Goal: Task Accomplishment & Management: Use online tool/utility

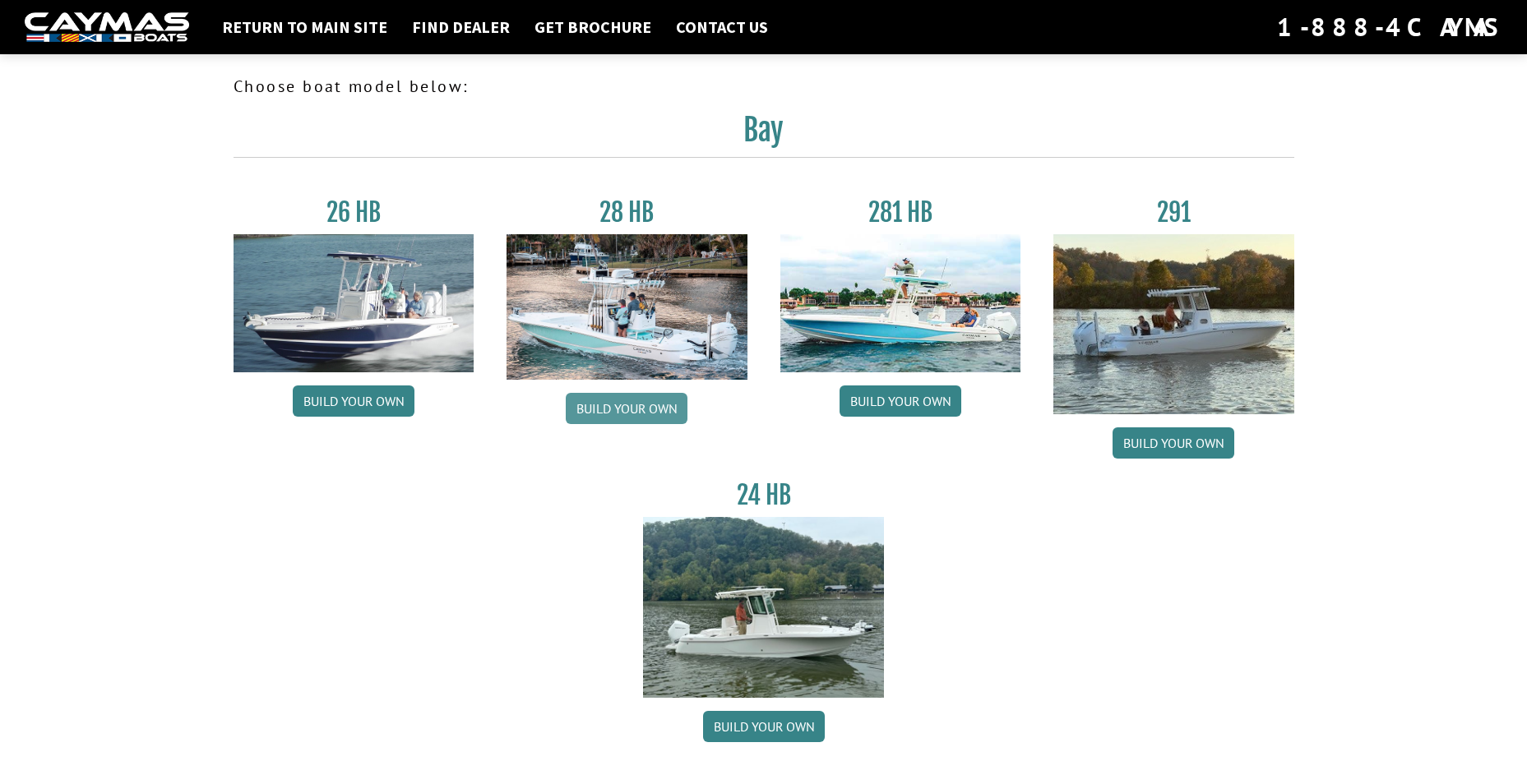
click at [646, 402] on link "Build your own" at bounding box center [627, 408] width 122 height 31
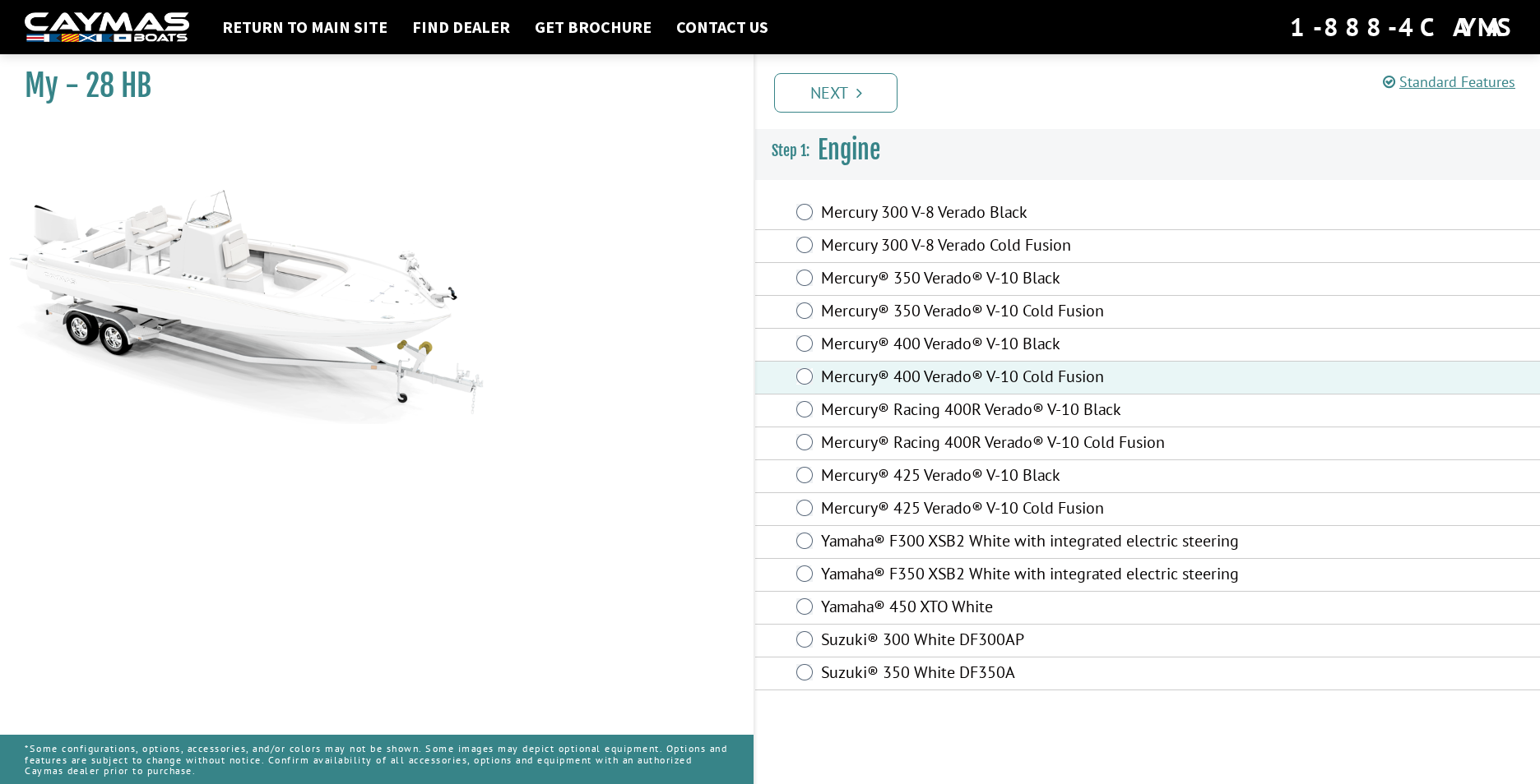
click at [871, 93] on link "Next" at bounding box center [836, 93] width 124 height 40
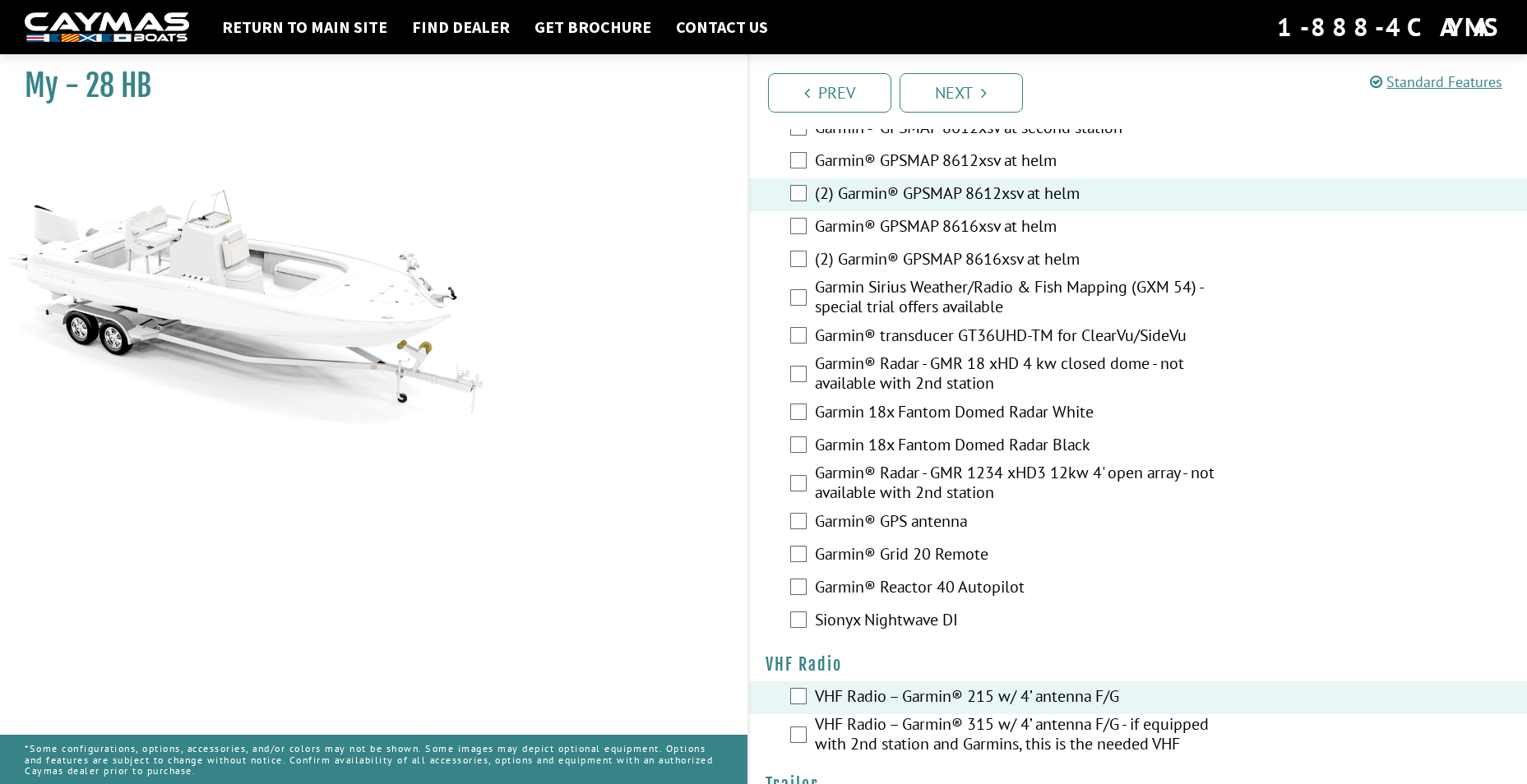
scroll to position [4089, 0]
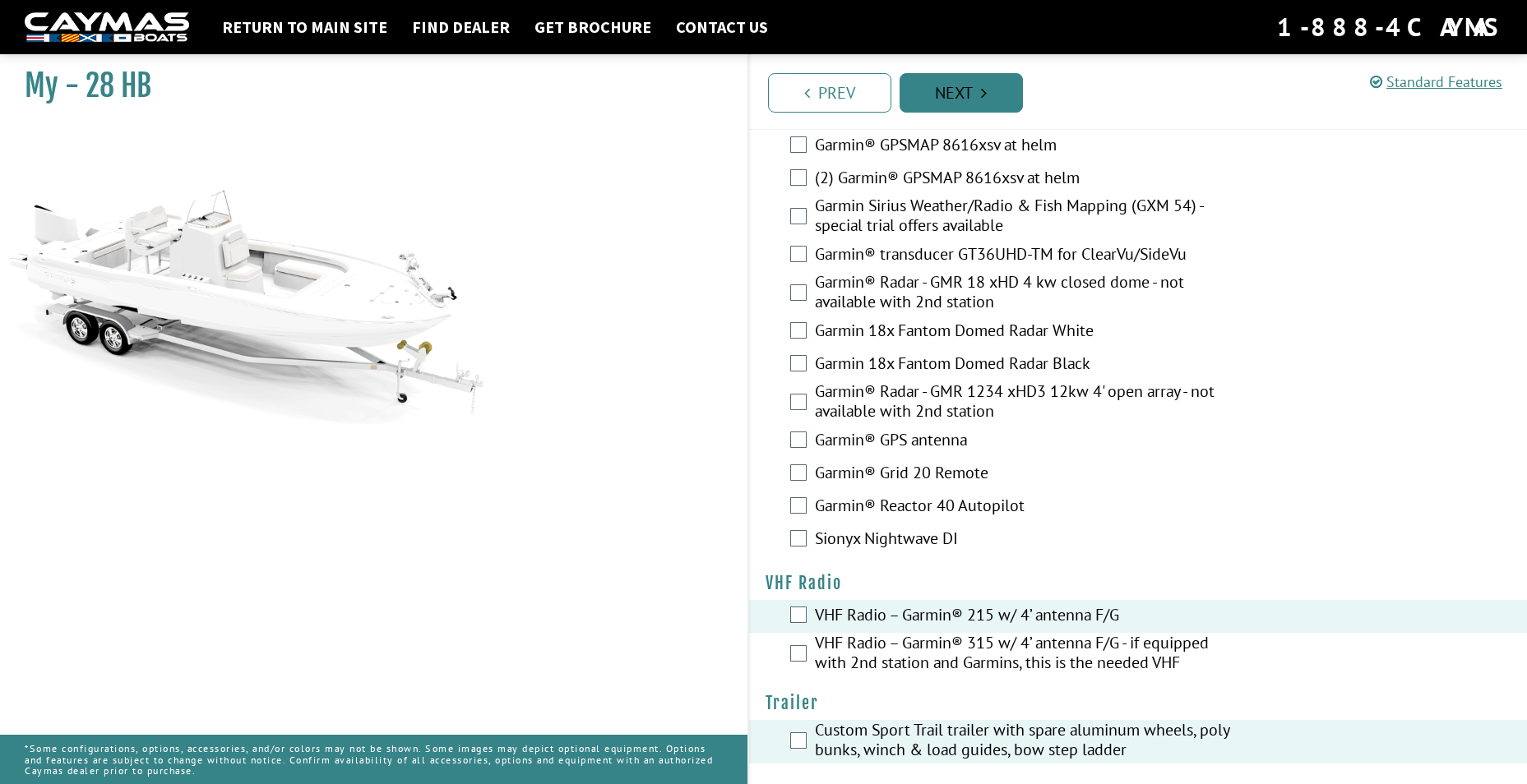
click at [950, 98] on link "Next" at bounding box center [961, 93] width 124 height 40
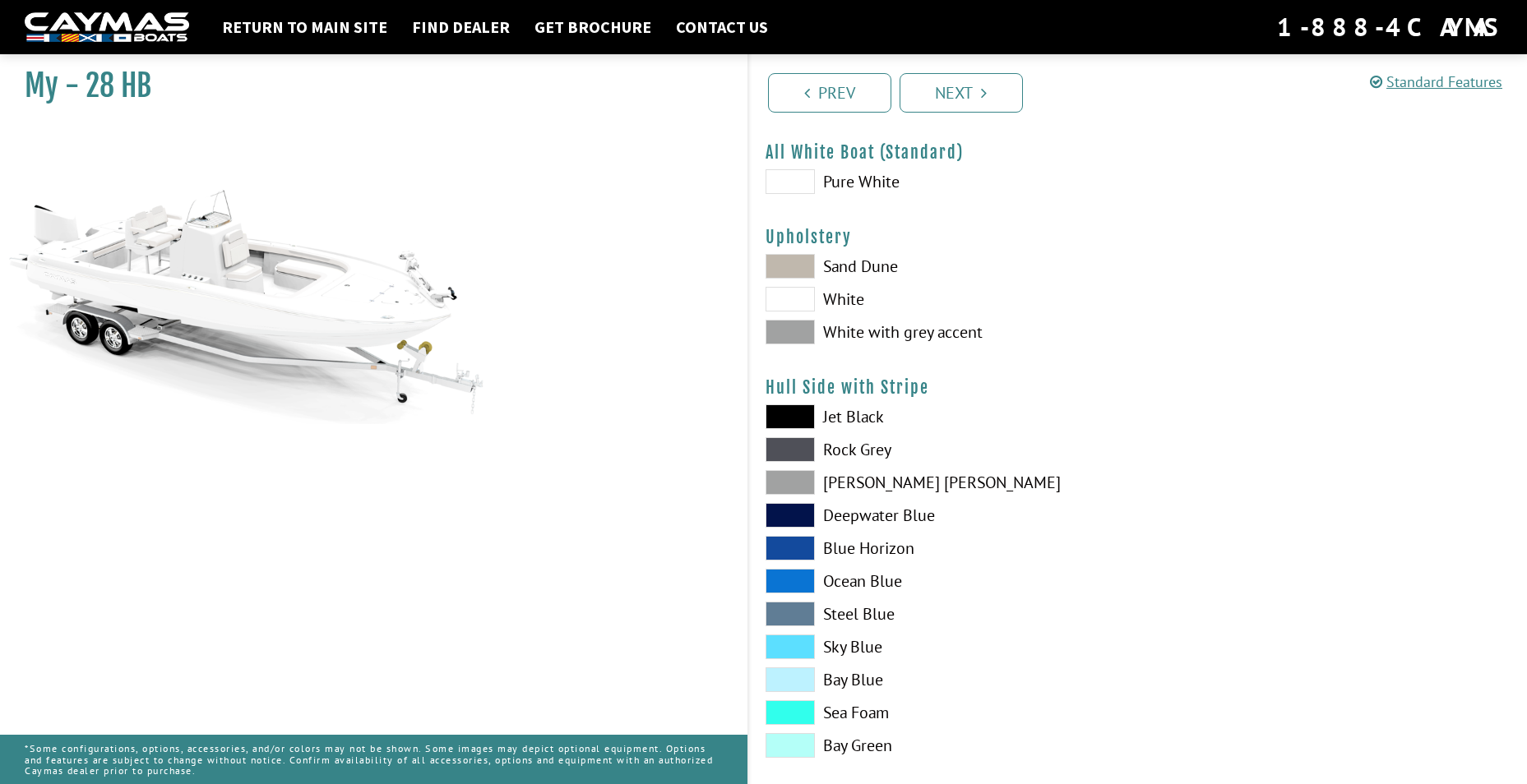
scroll to position [82, 0]
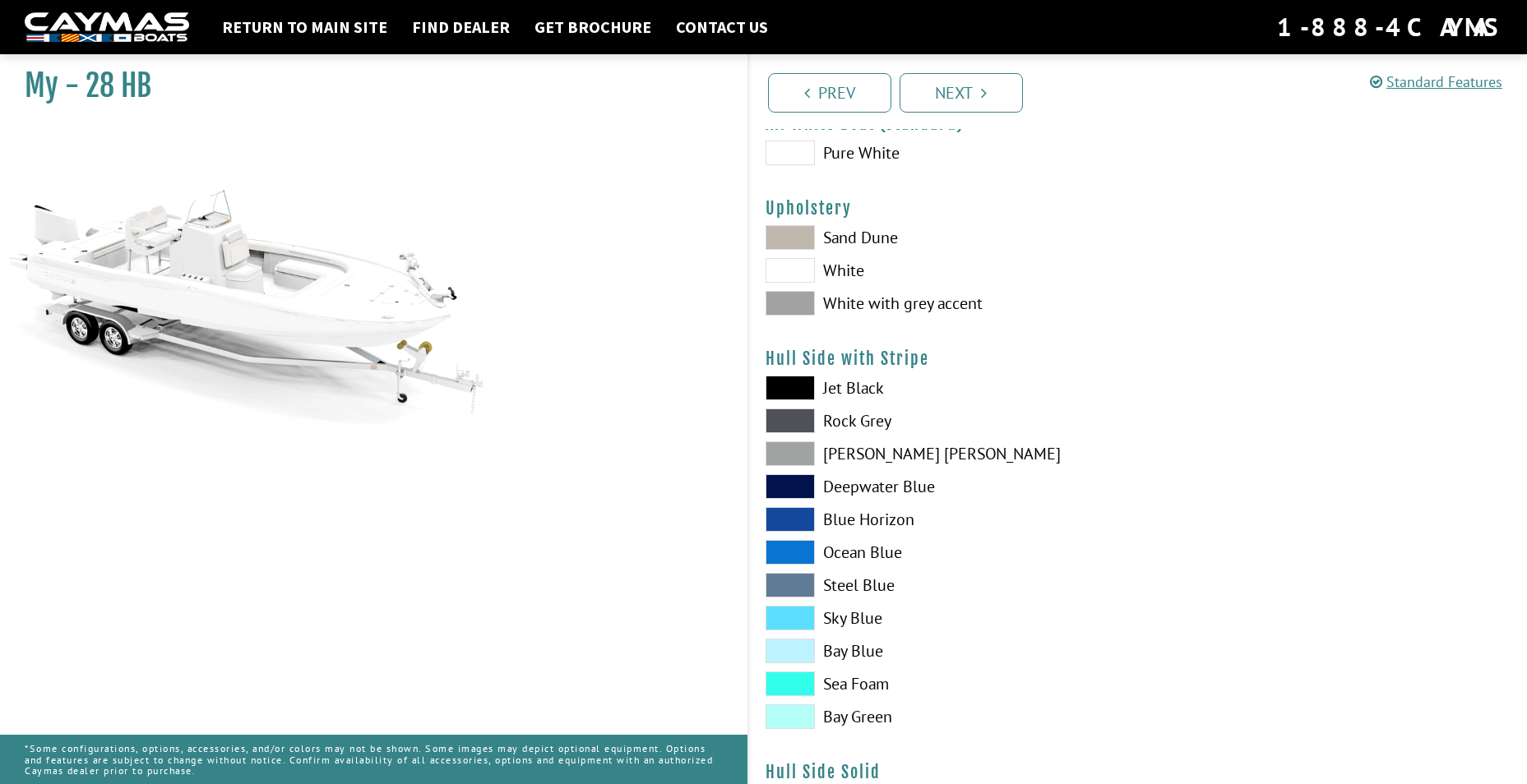
click at [784, 301] on span at bounding box center [790, 303] width 49 height 25
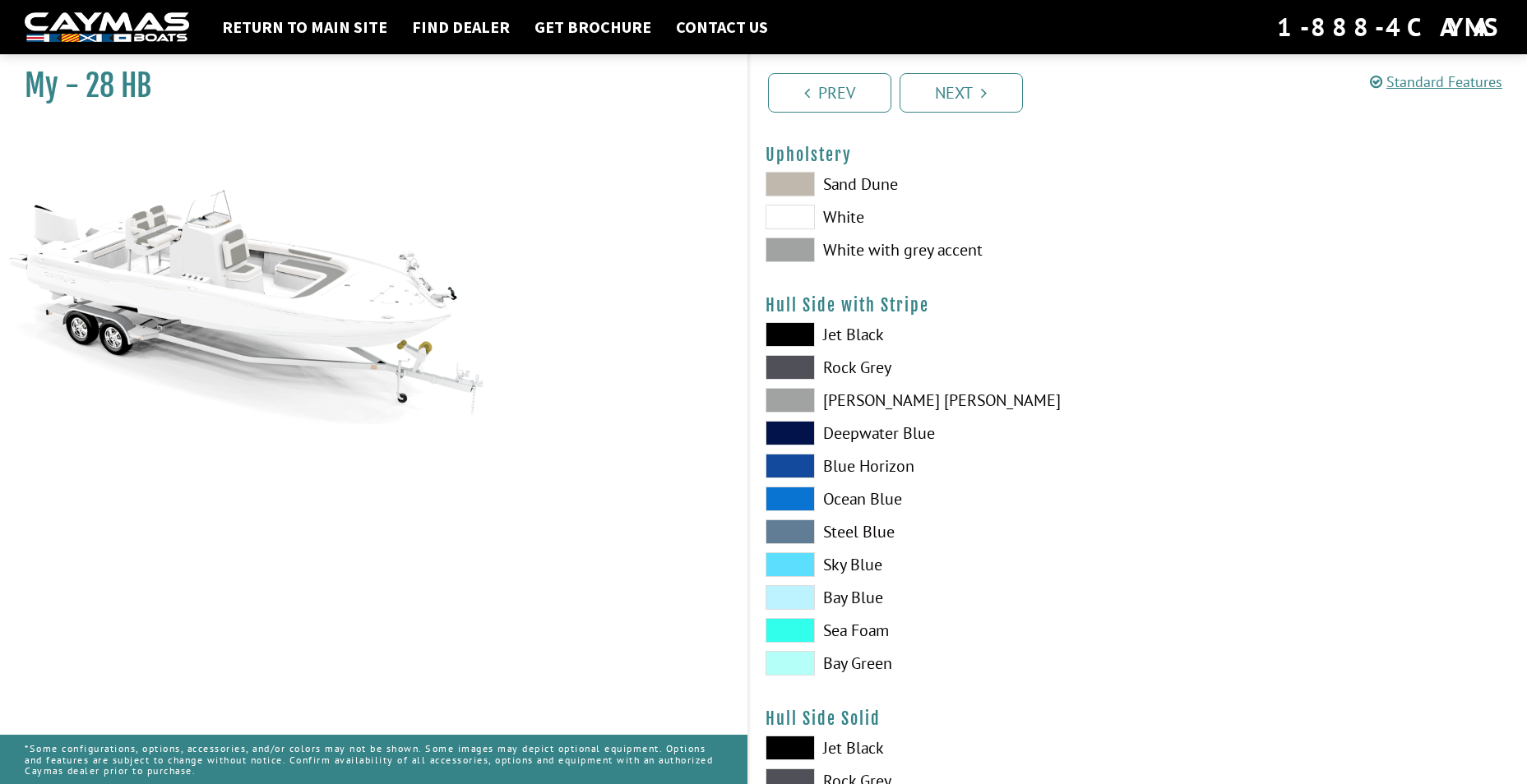
scroll to position [165, 0]
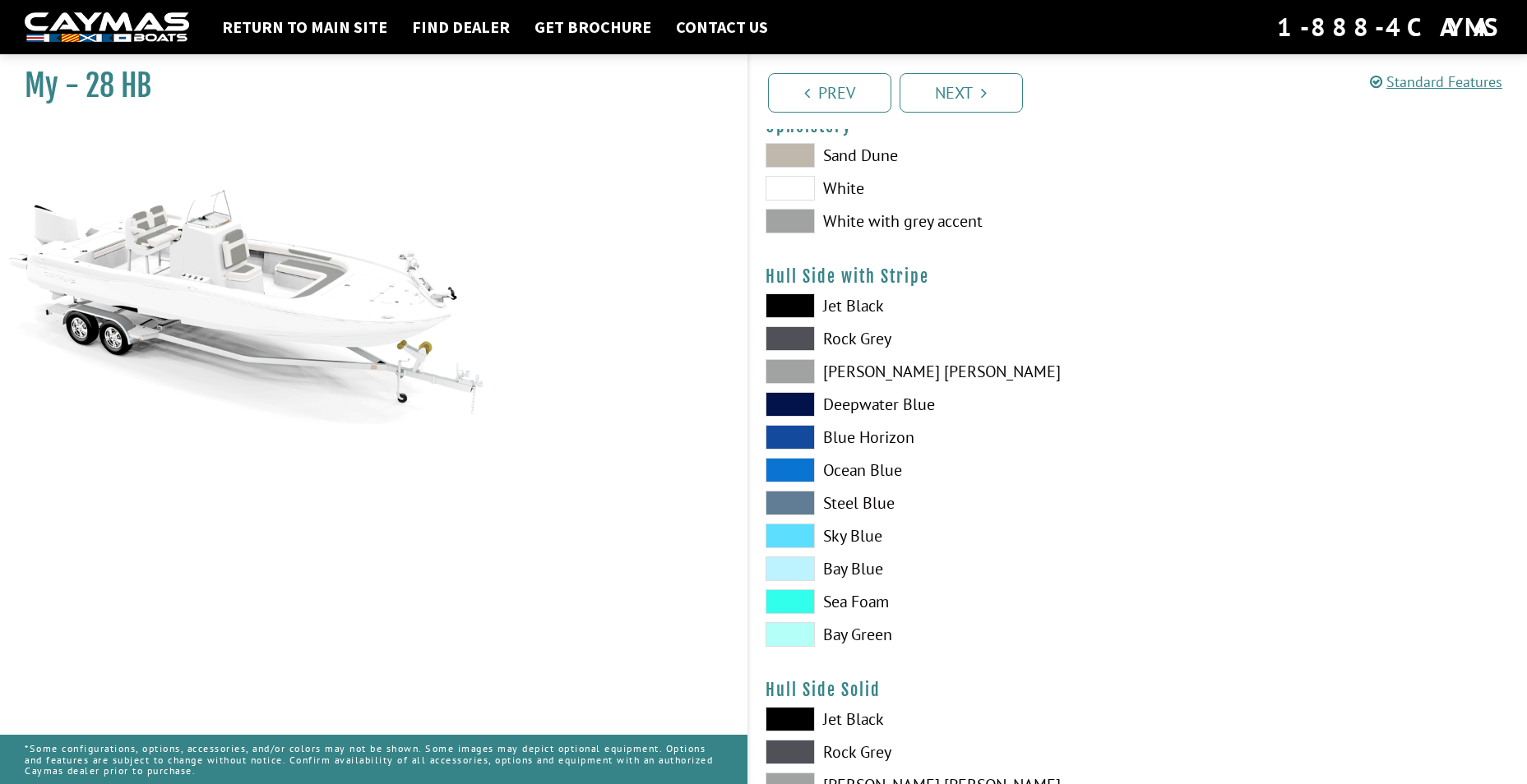
click at [797, 398] on span at bounding box center [790, 404] width 49 height 25
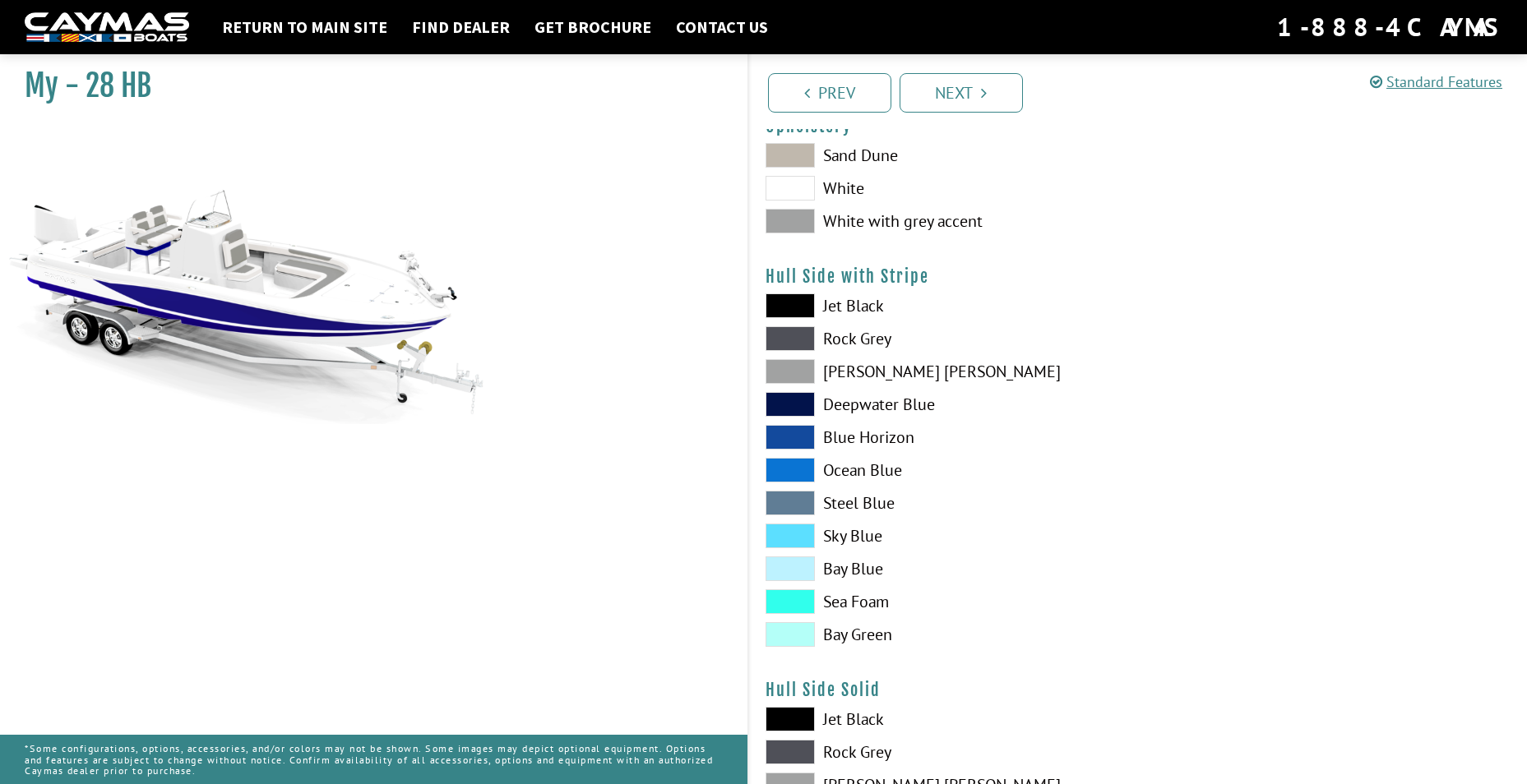
click at [801, 432] on span at bounding box center [790, 437] width 49 height 25
click at [800, 396] on span at bounding box center [790, 404] width 49 height 25
click at [801, 333] on span at bounding box center [790, 338] width 49 height 25
click at [787, 398] on span at bounding box center [790, 404] width 49 height 25
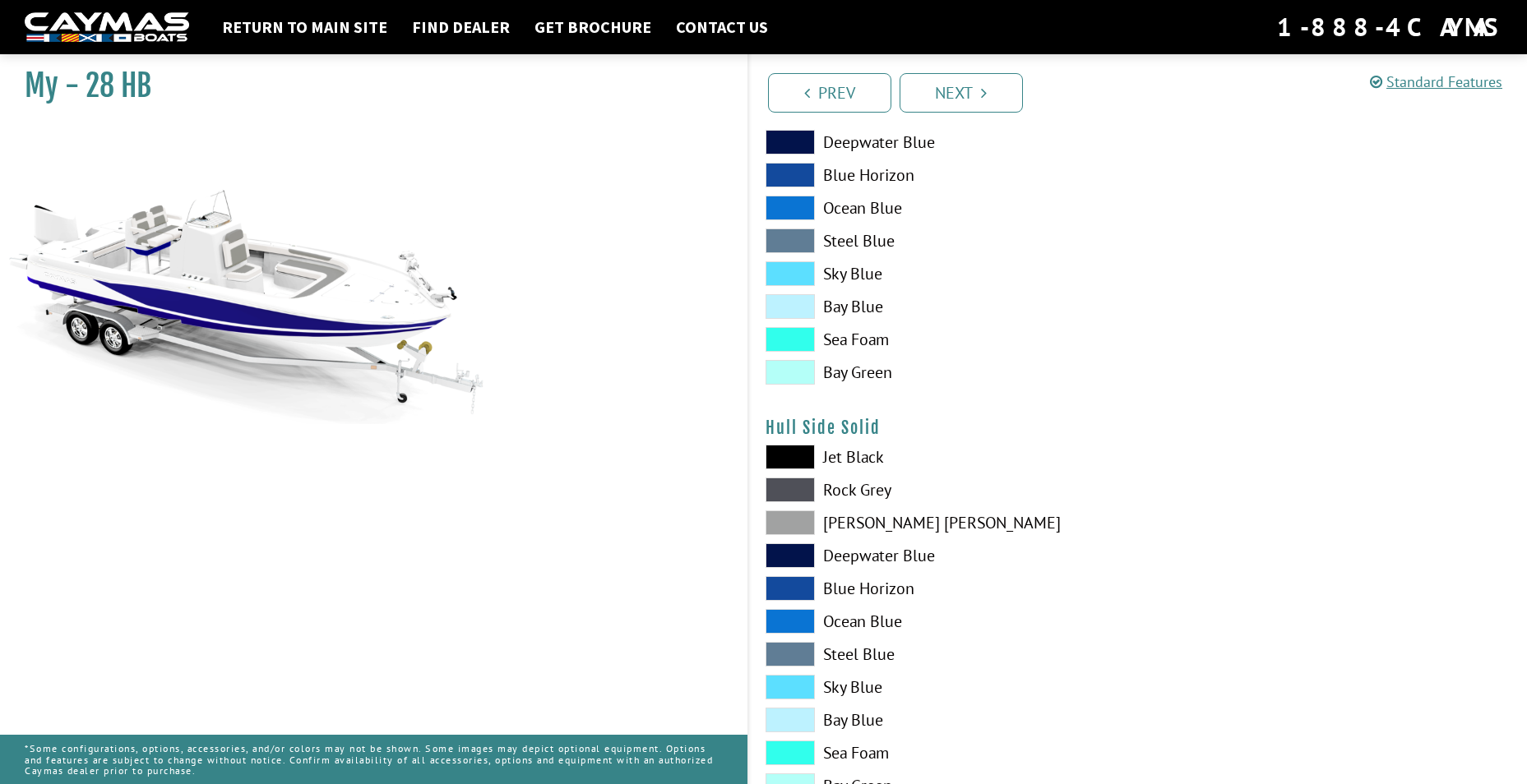
scroll to position [493, 0]
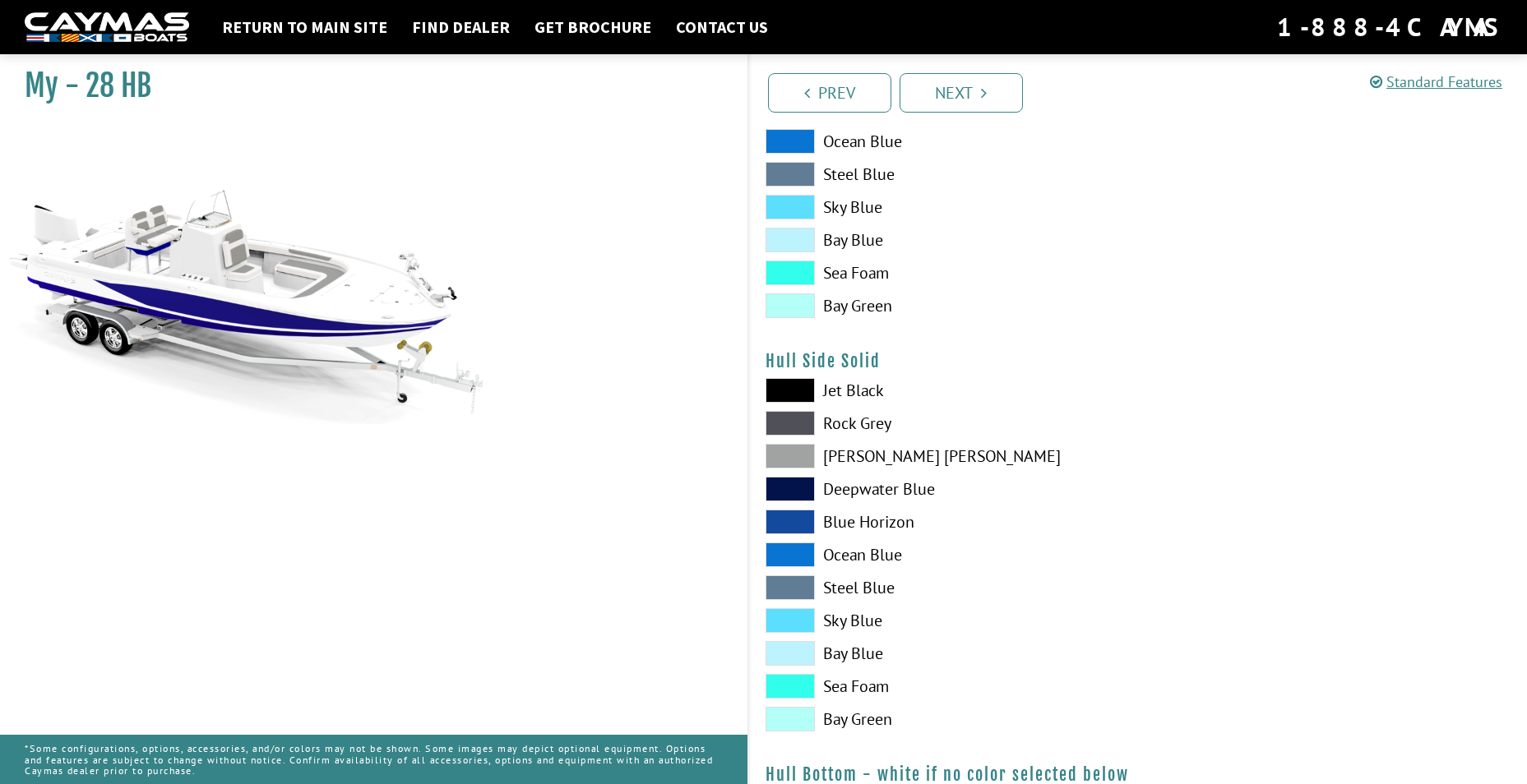
click at [803, 487] on span at bounding box center [790, 489] width 49 height 25
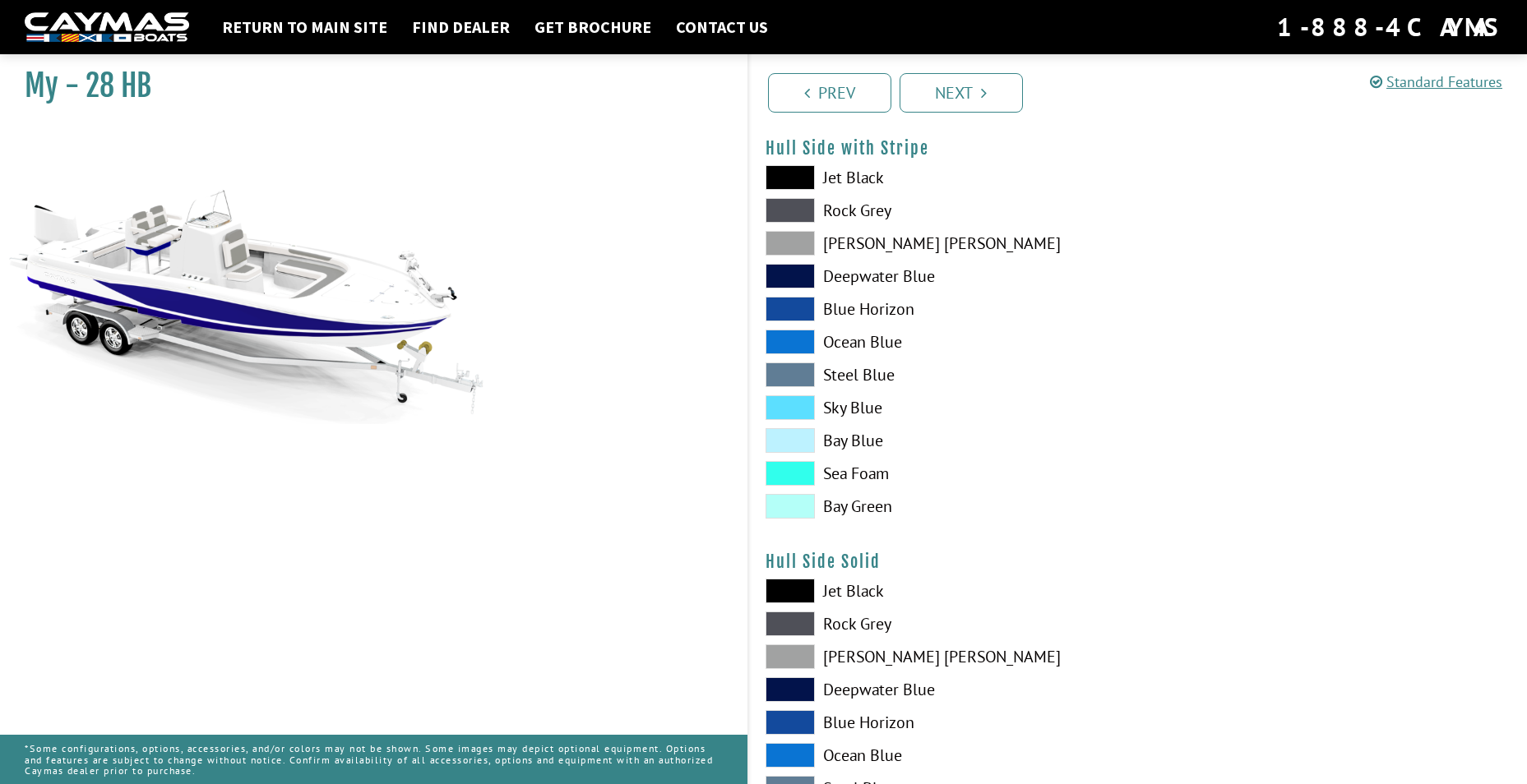
scroll to position [246, 0]
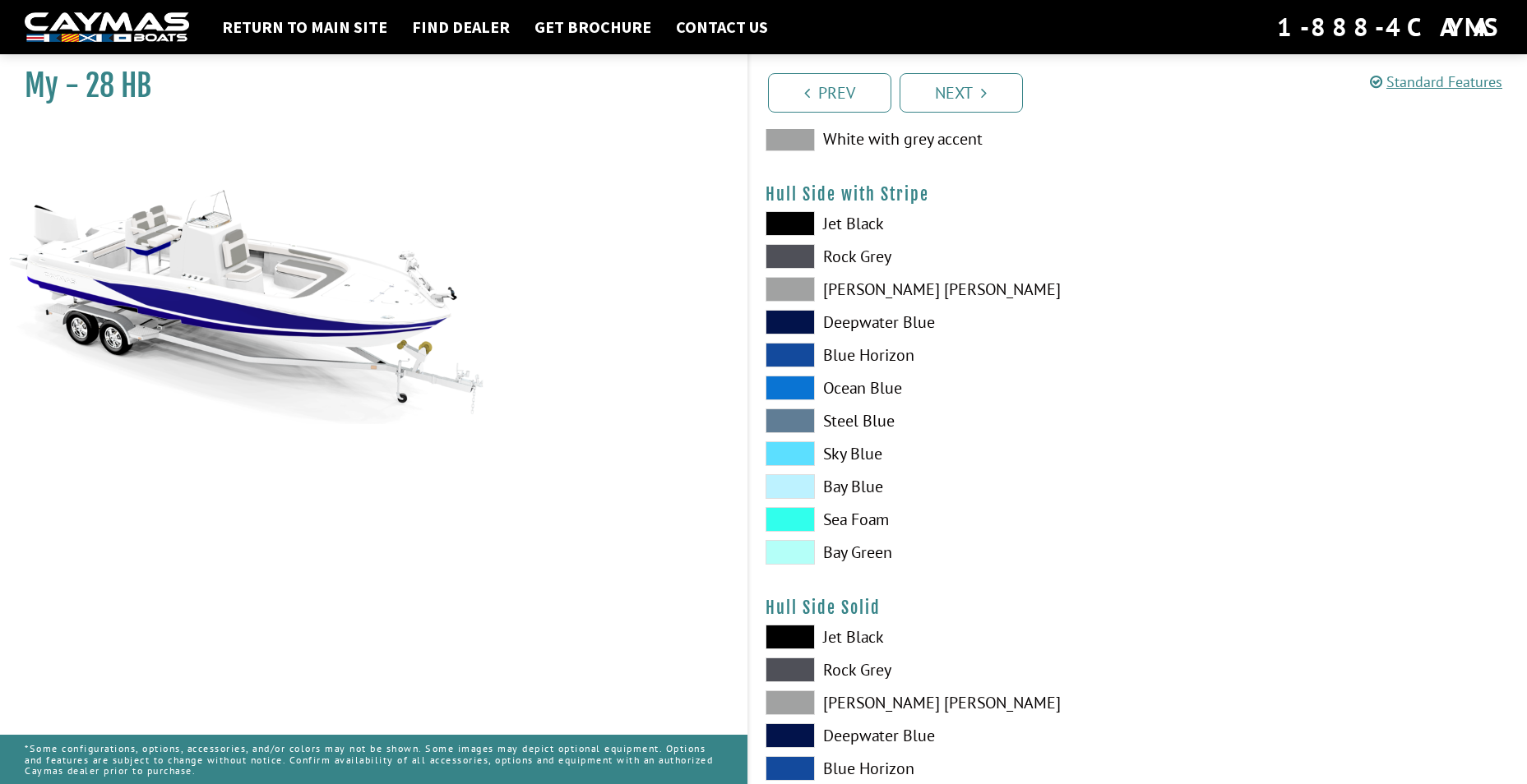
click at [796, 310] on span at bounding box center [790, 322] width 49 height 25
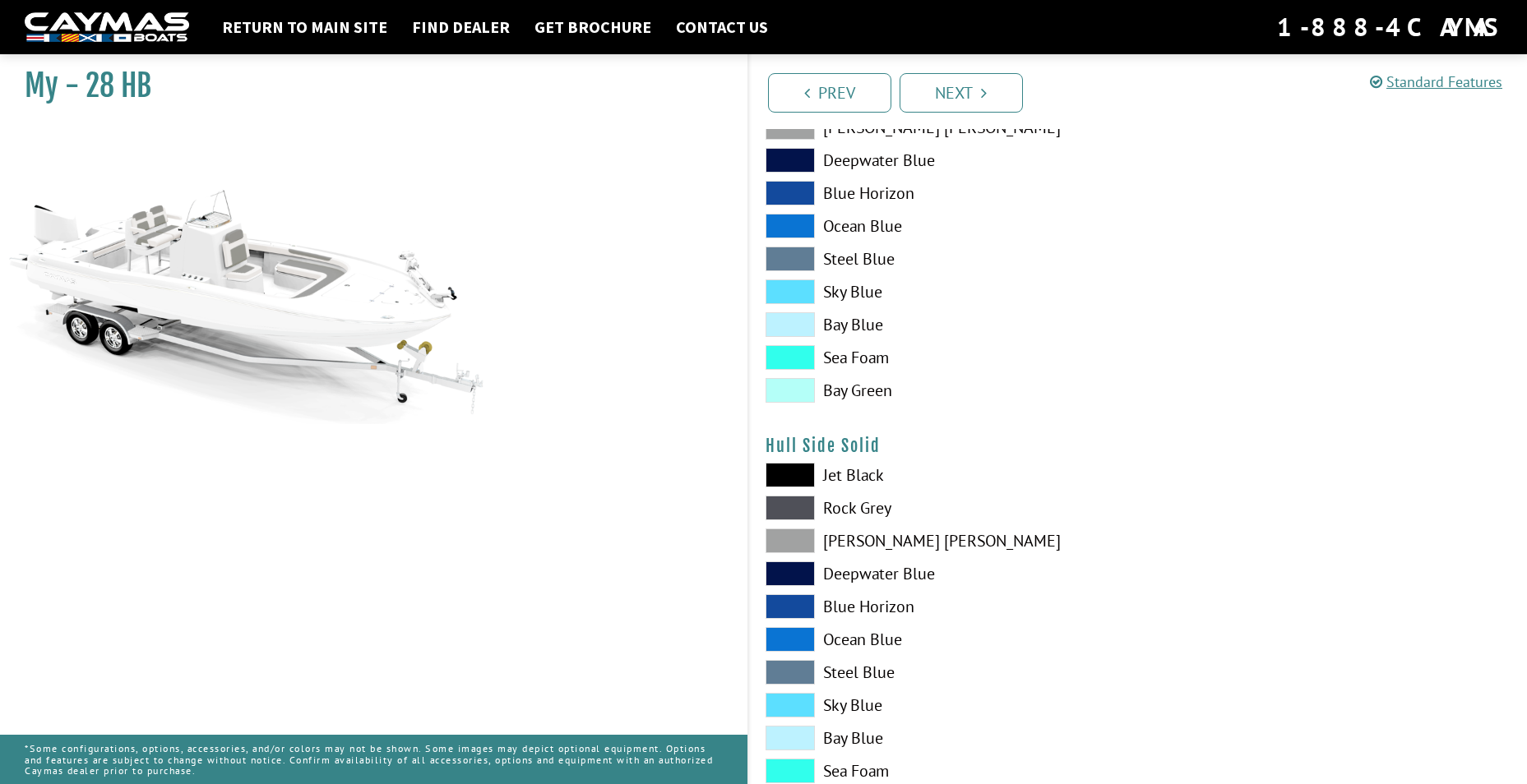
scroll to position [493, 0]
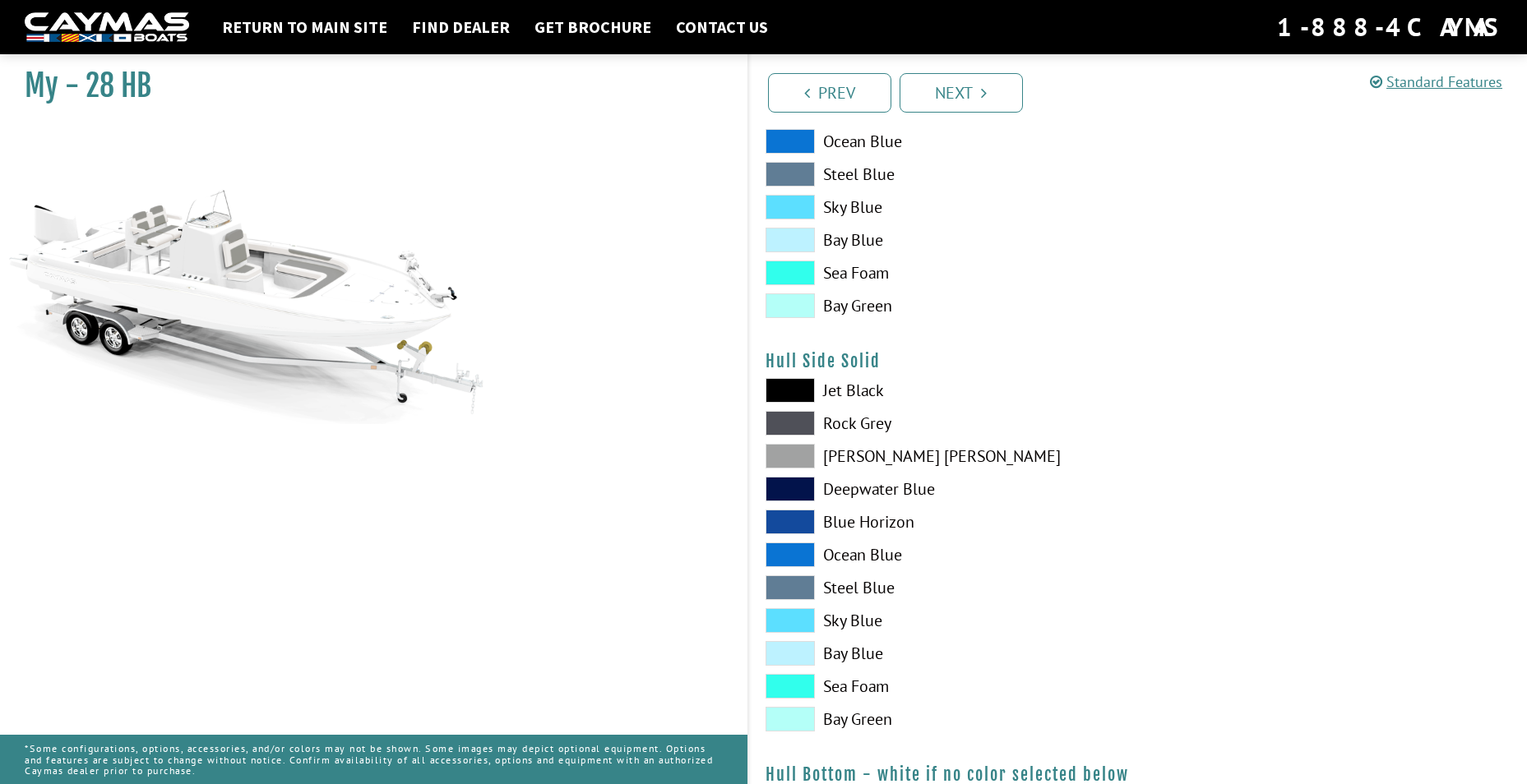
click at [799, 482] on span at bounding box center [790, 489] width 49 height 25
click at [796, 490] on span at bounding box center [790, 489] width 49 height 25
click at [798, 527] on span at bounding box center [790, 522] width 49 height 25
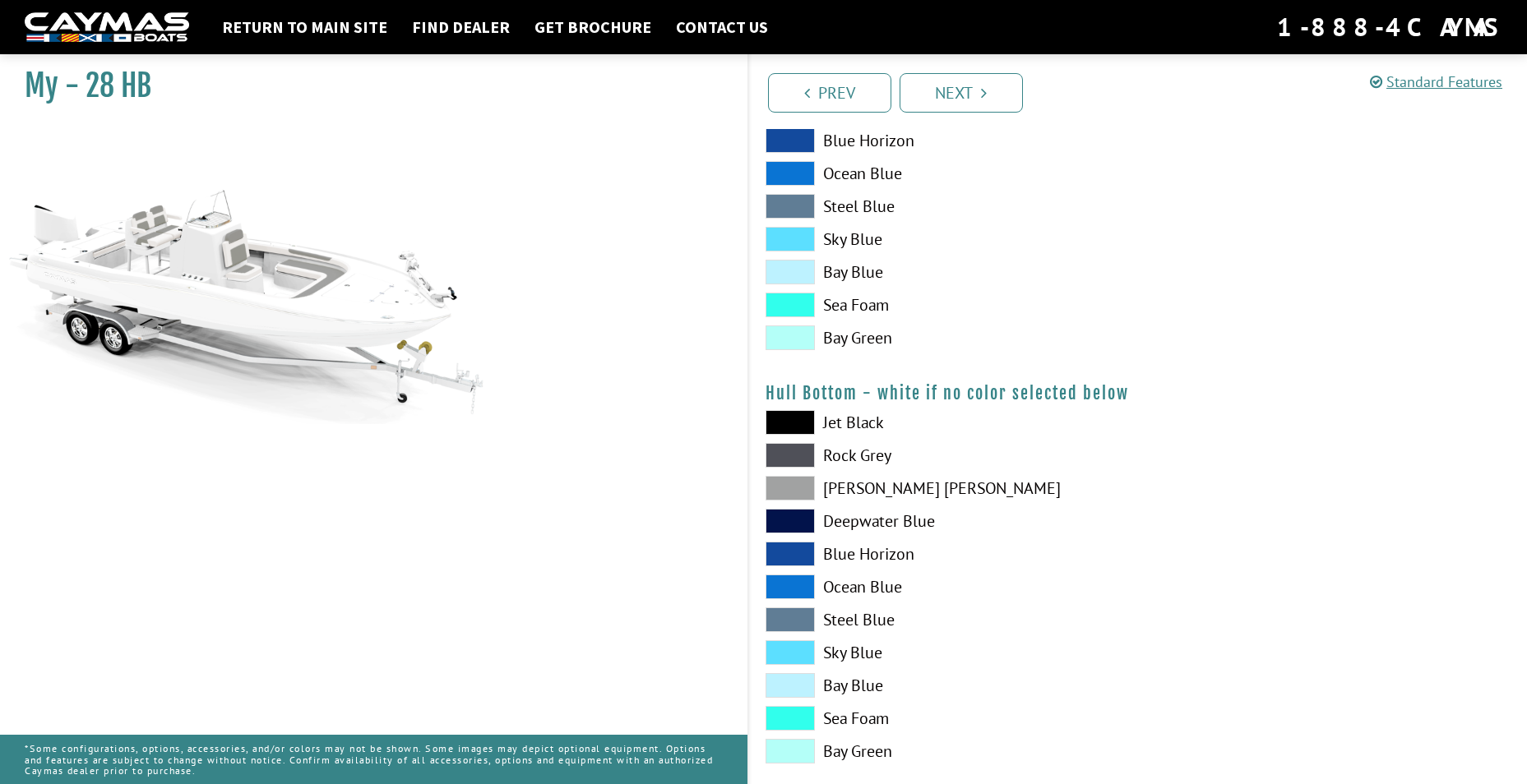
scroll to position [904, 0]
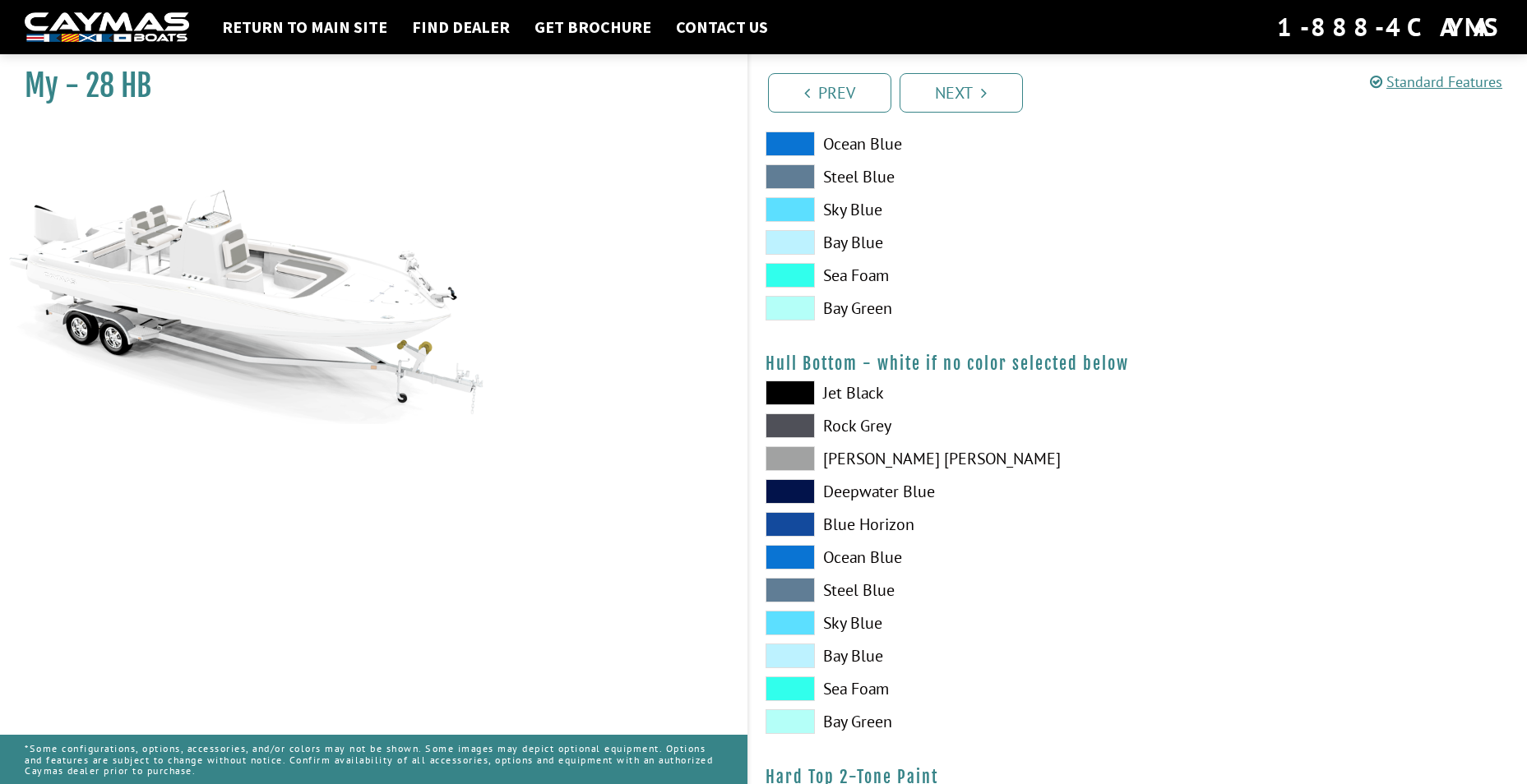
click at [799, 486] on span at bounding box center [790, 492] width 49 height 25
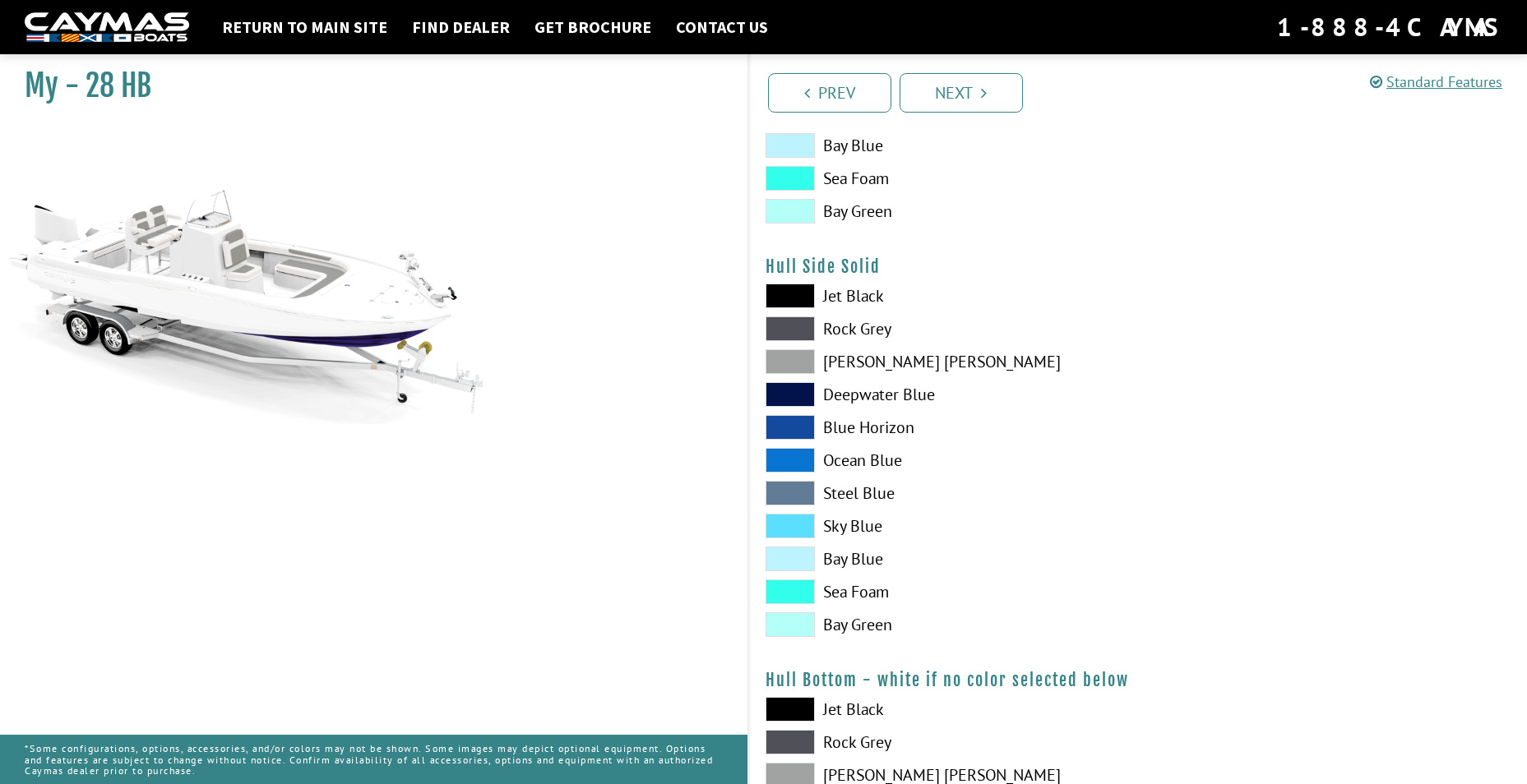
scroll to position [576, 0]
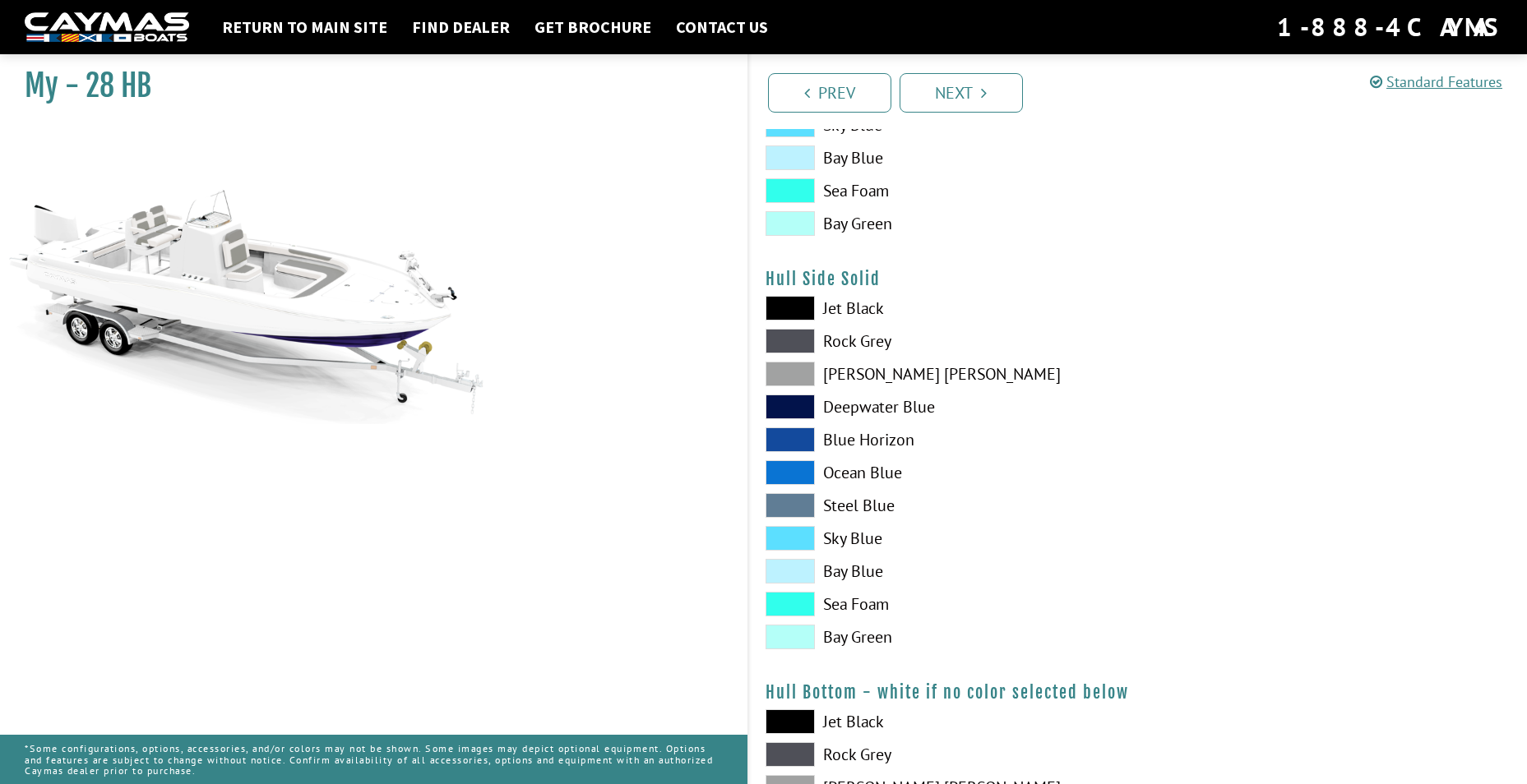
click at [791, 401] on span at bounding box center [790, 407] width 49 height 25
click at [801, 369] on span at bounding box center [790, 374] width 49 height 25
click at [790, 338] on span at bounding box center [790, 341] width 49 height 25
click at [787, 306] on span at bounding box center [790, 308] width 49 height 25
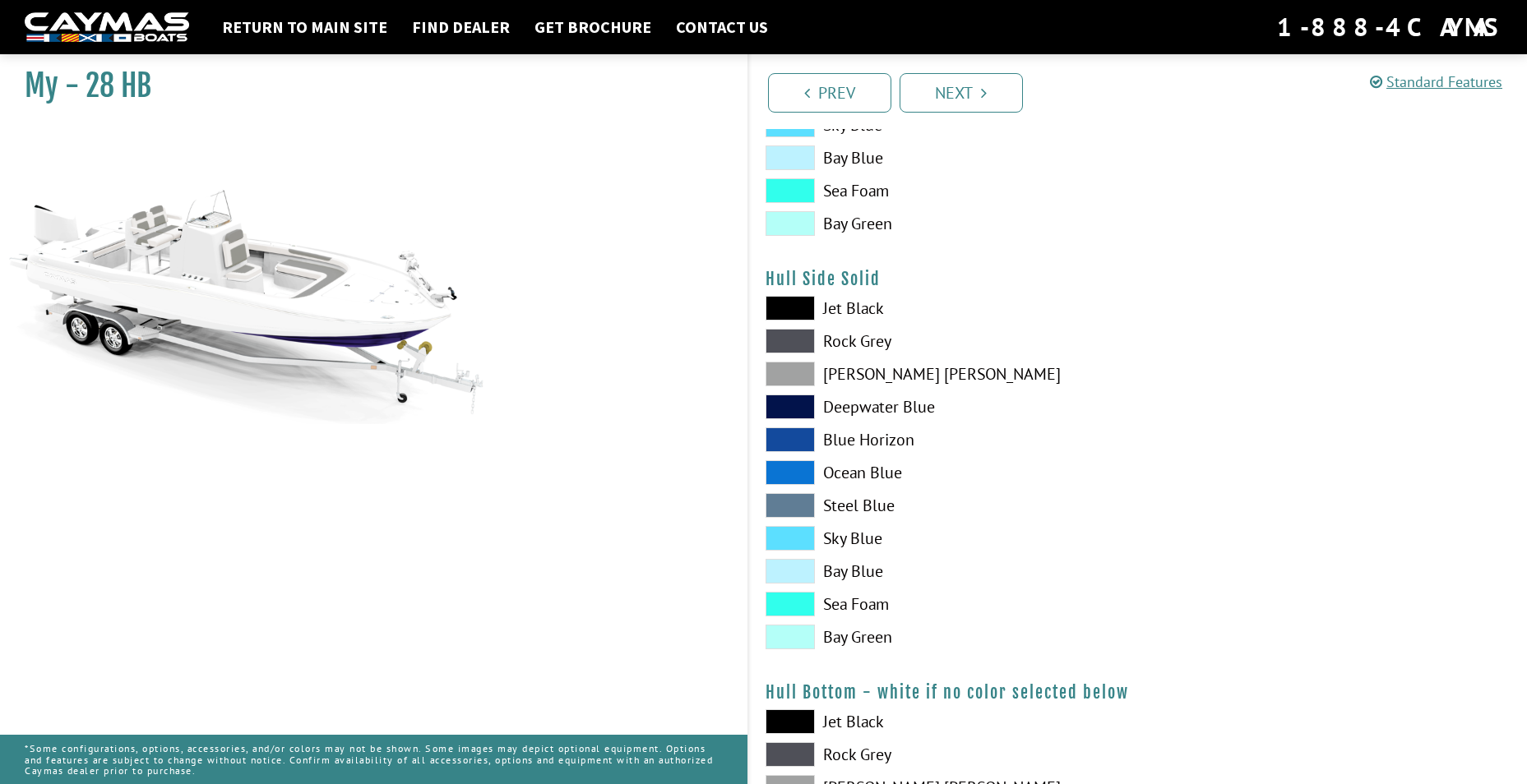
click at [800, 534] on span at bounding box center [790, 539] width 49 height 25
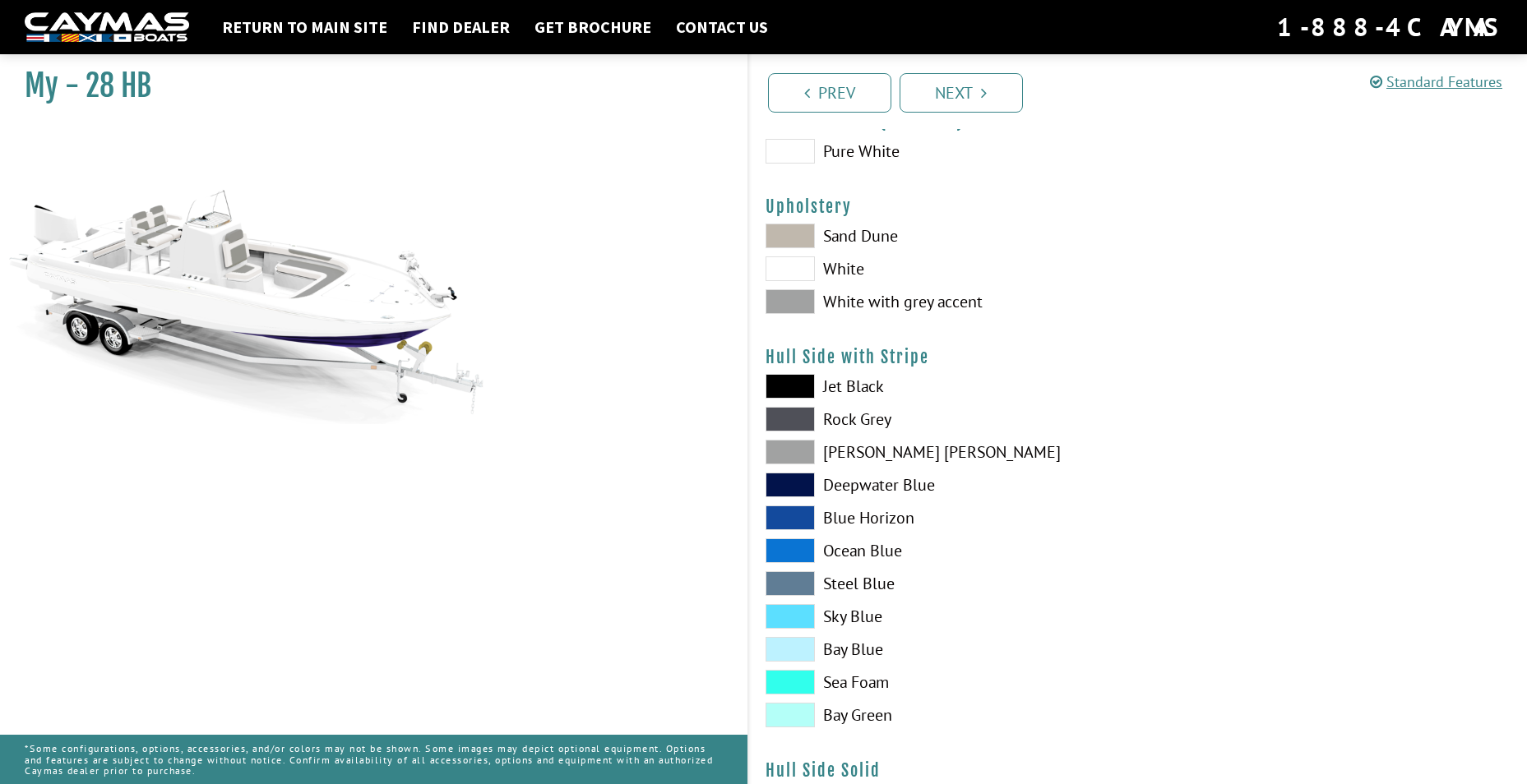
scroll to position [82, 0]
click at [804, 491] on span at bounding box center [790, 487] width 49 height 25
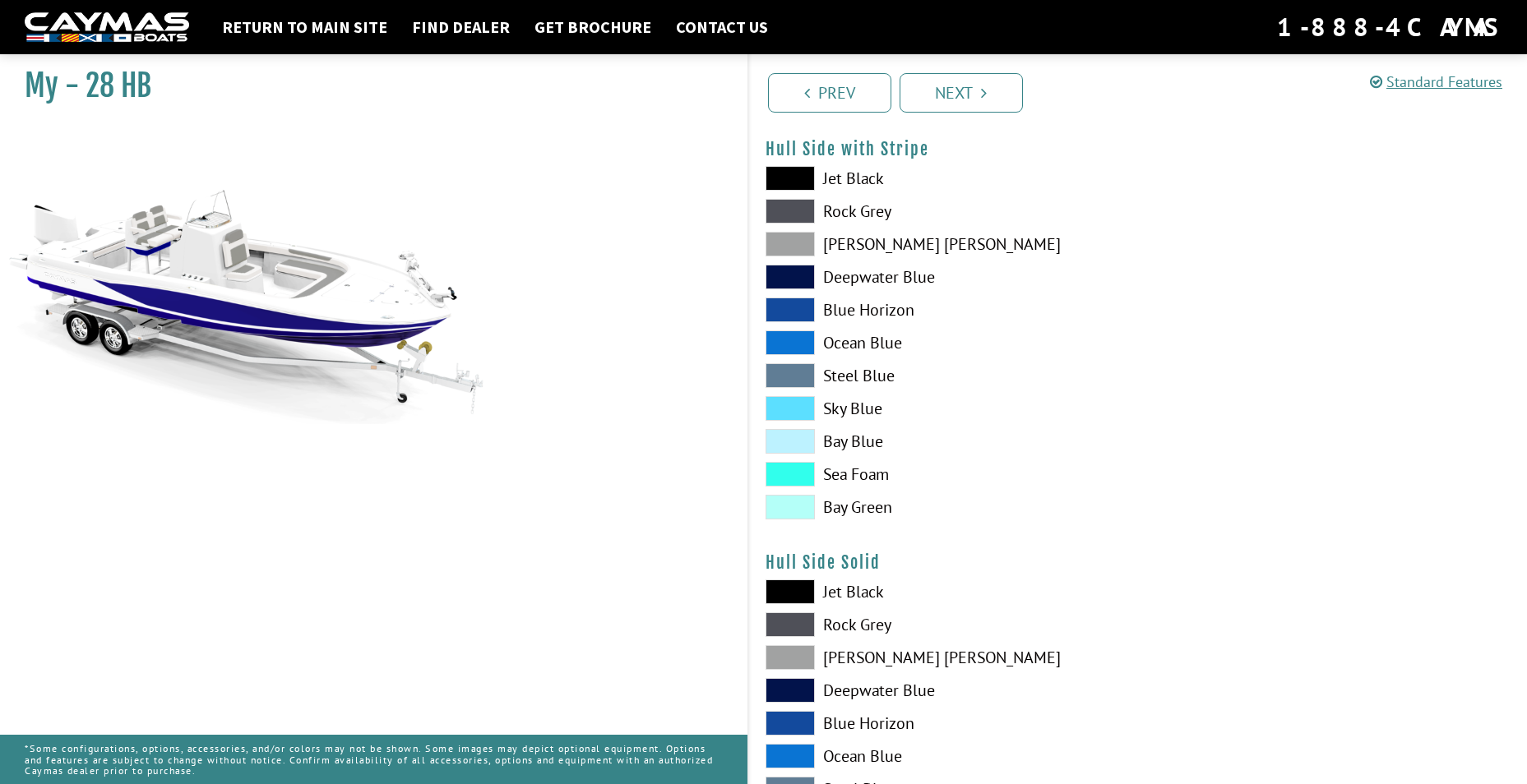
scroll to position [329, 0]
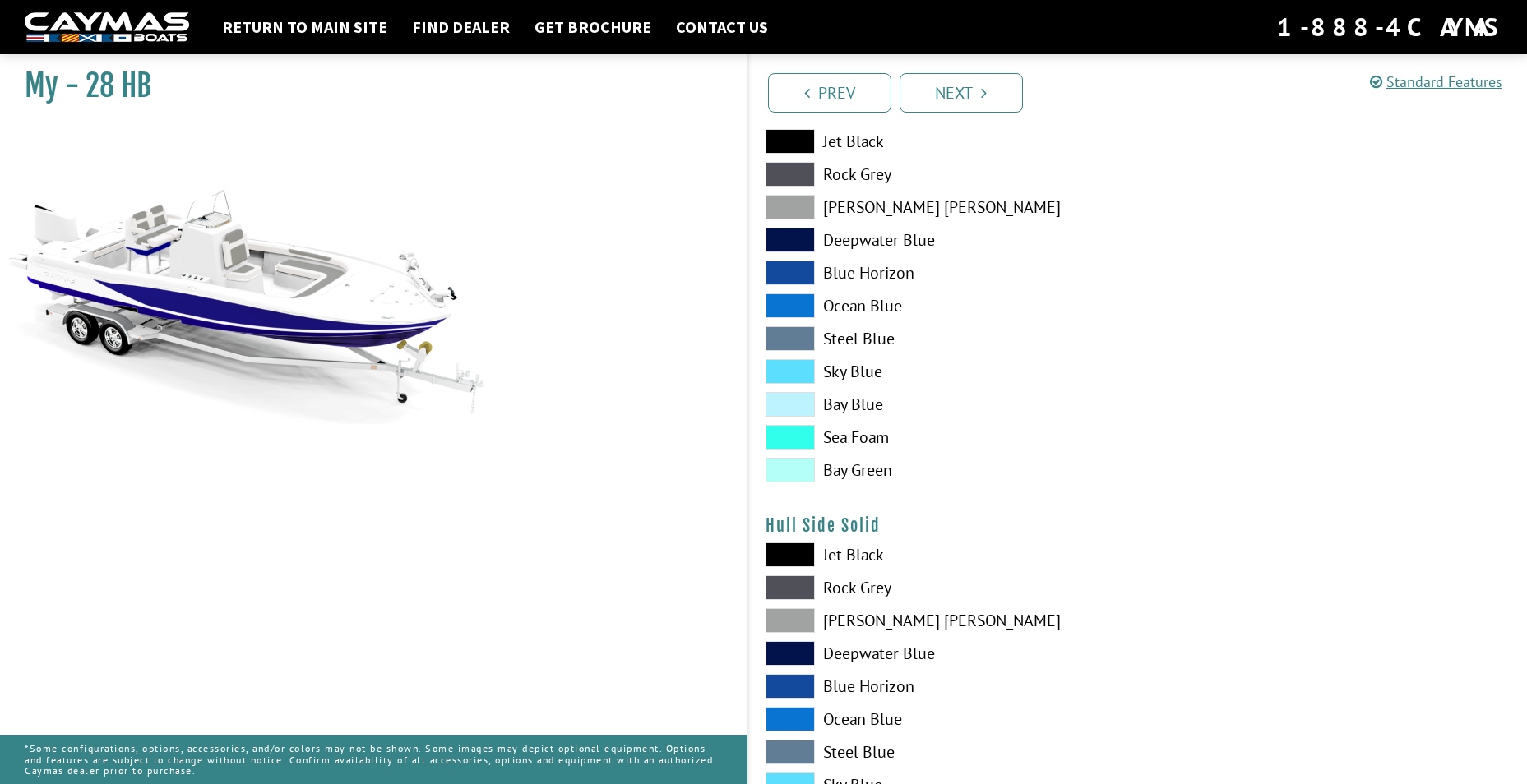
click at [1068, 371] on label "Sky Blue" at bounding box center [943, 371] width 356 height 25
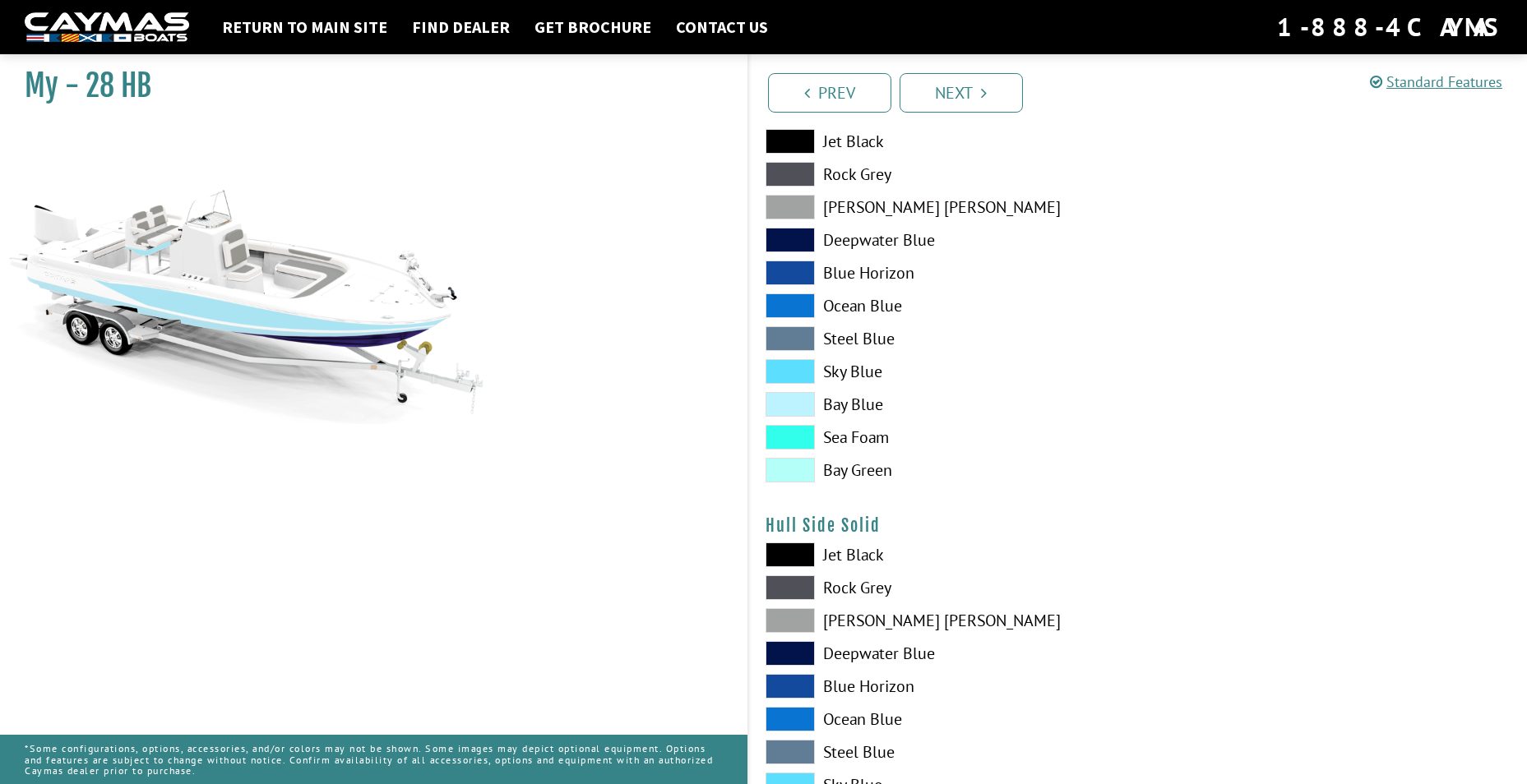
scroll to position [246, 0]
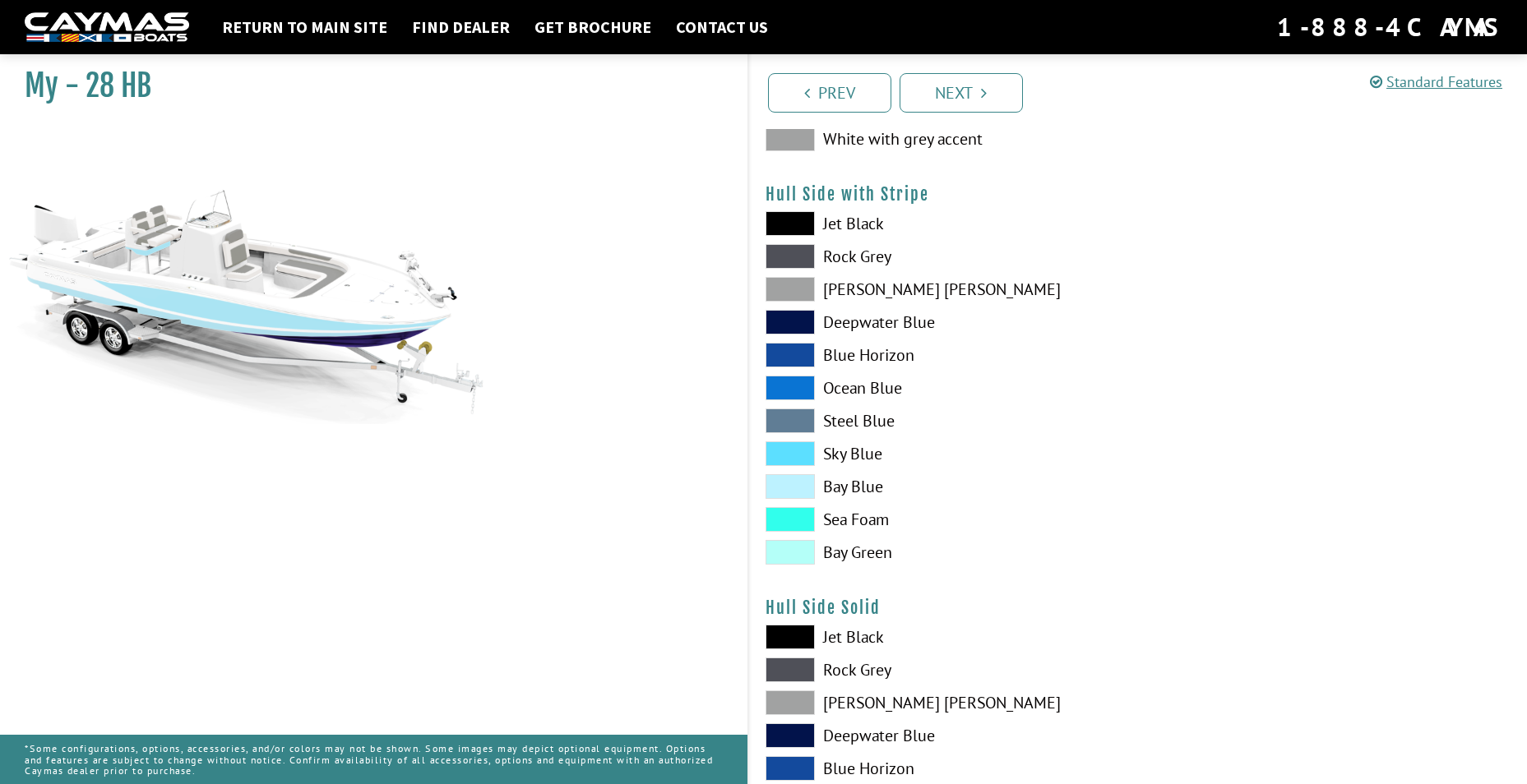
click at [805, 449] on span at bounding box center [790, 454] width 49 height 25
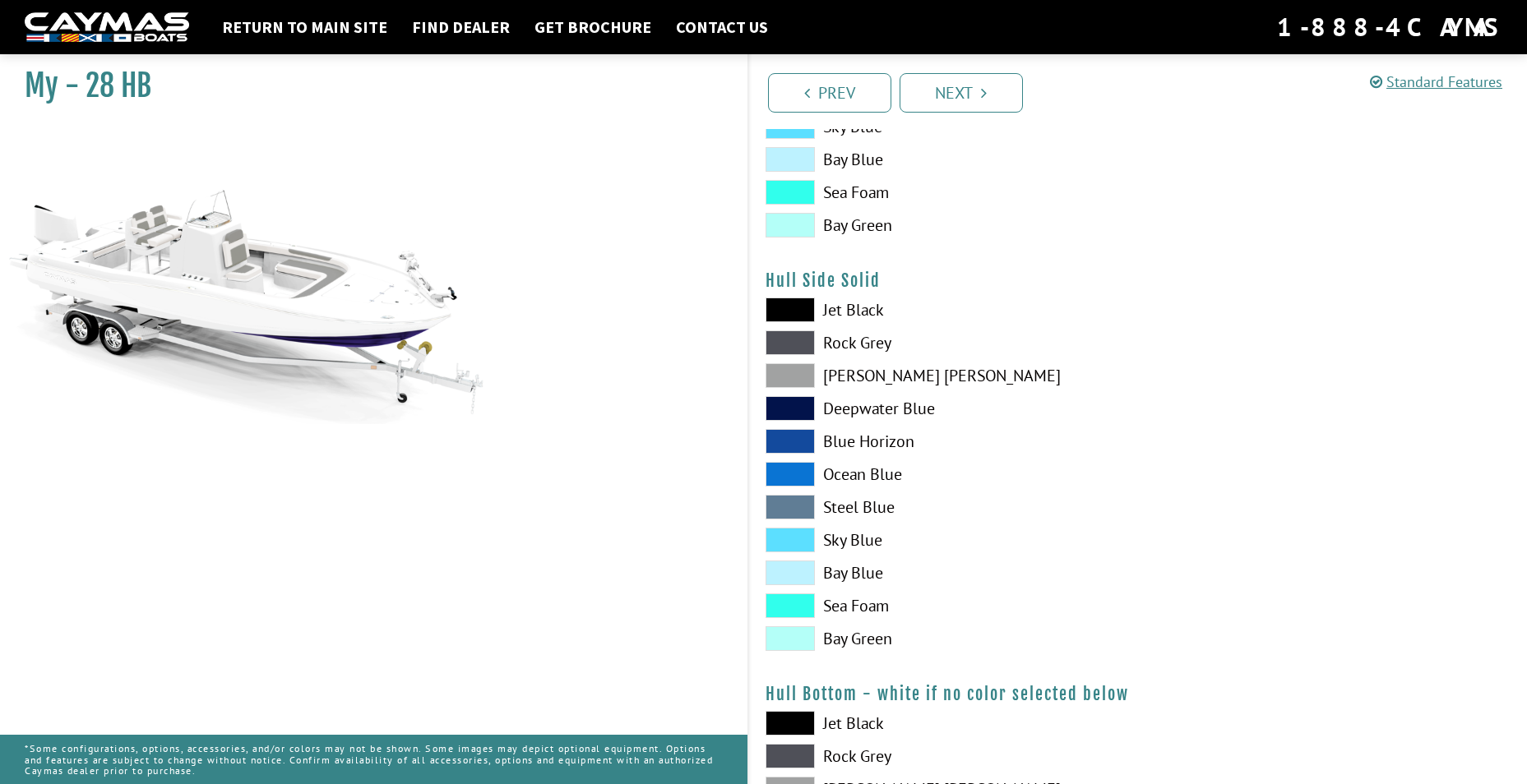
scroll to position [576, 0]
click at [794, 402] on span at bounding box center [790, 407] width 49 height 25
click at [797, 399] on span at bounding box center [790, 407] width 49 height 25
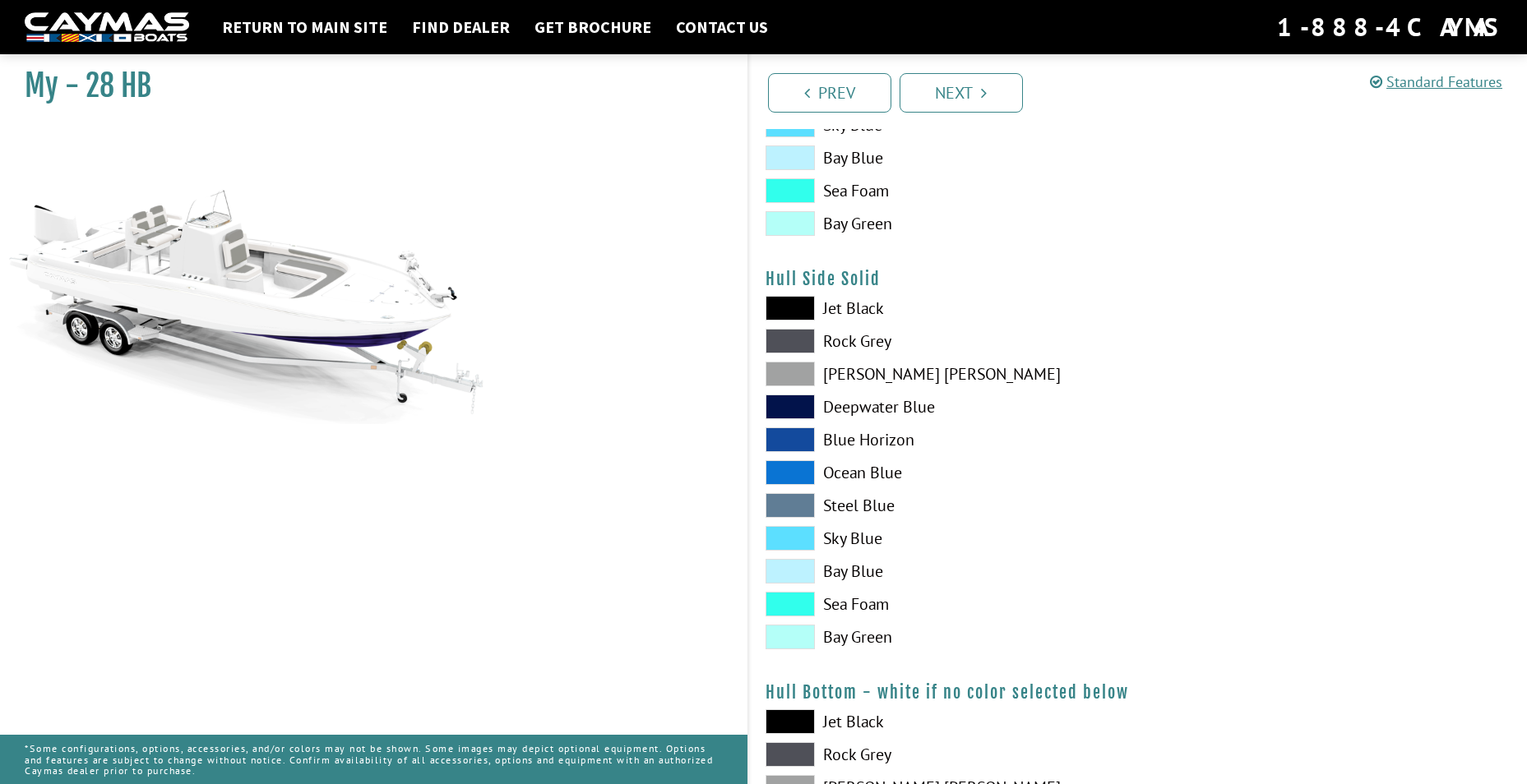
click at [797, 399] on span at bounding box center [790, 407] width 49 height 25
click at [796, 642] on span at bounding box center [790, 637] width 49 height 25
click at [803, 595] on span at bounding box center [790, 604] width 49 height 25
click at [790, 574] on span at bounding box center [790, 572] width 49 height 25
click at [790, 537] on span at bounding box center [790, 539] width 49 height 25
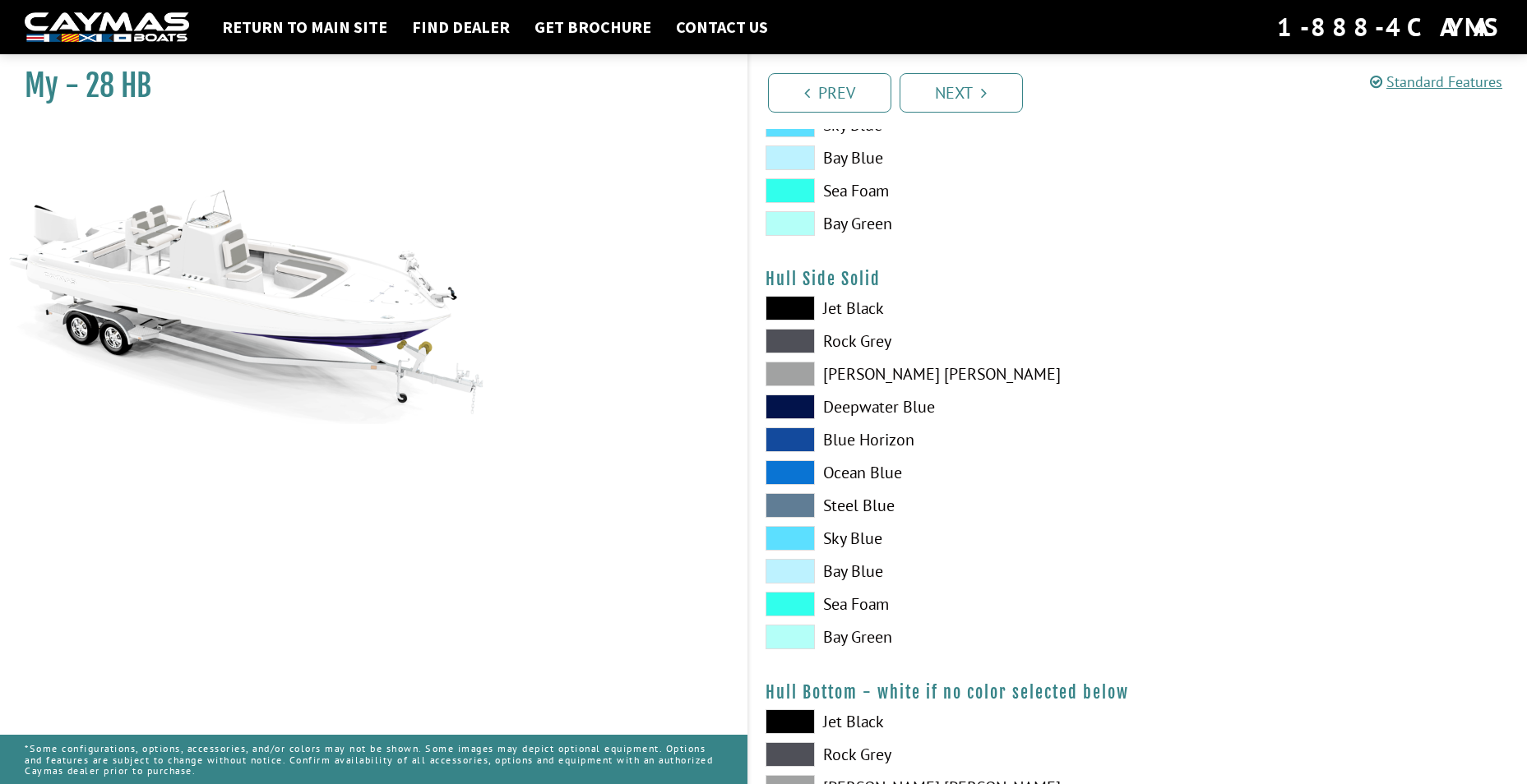
click at [795, 499] on span at bounding box center [790, 506] width 49 height 25
click at [789, 466] on span at bounding box center [790, 473] width 49 height 25
click at [794, 432] on span at bounding box center [790, 440] width 49 height 25
click at [792, 413] on span at bounding box center [790, 407] width 49 height 25
click at [792, 369] on span at bounding box center [790, 374] width 49 height 25
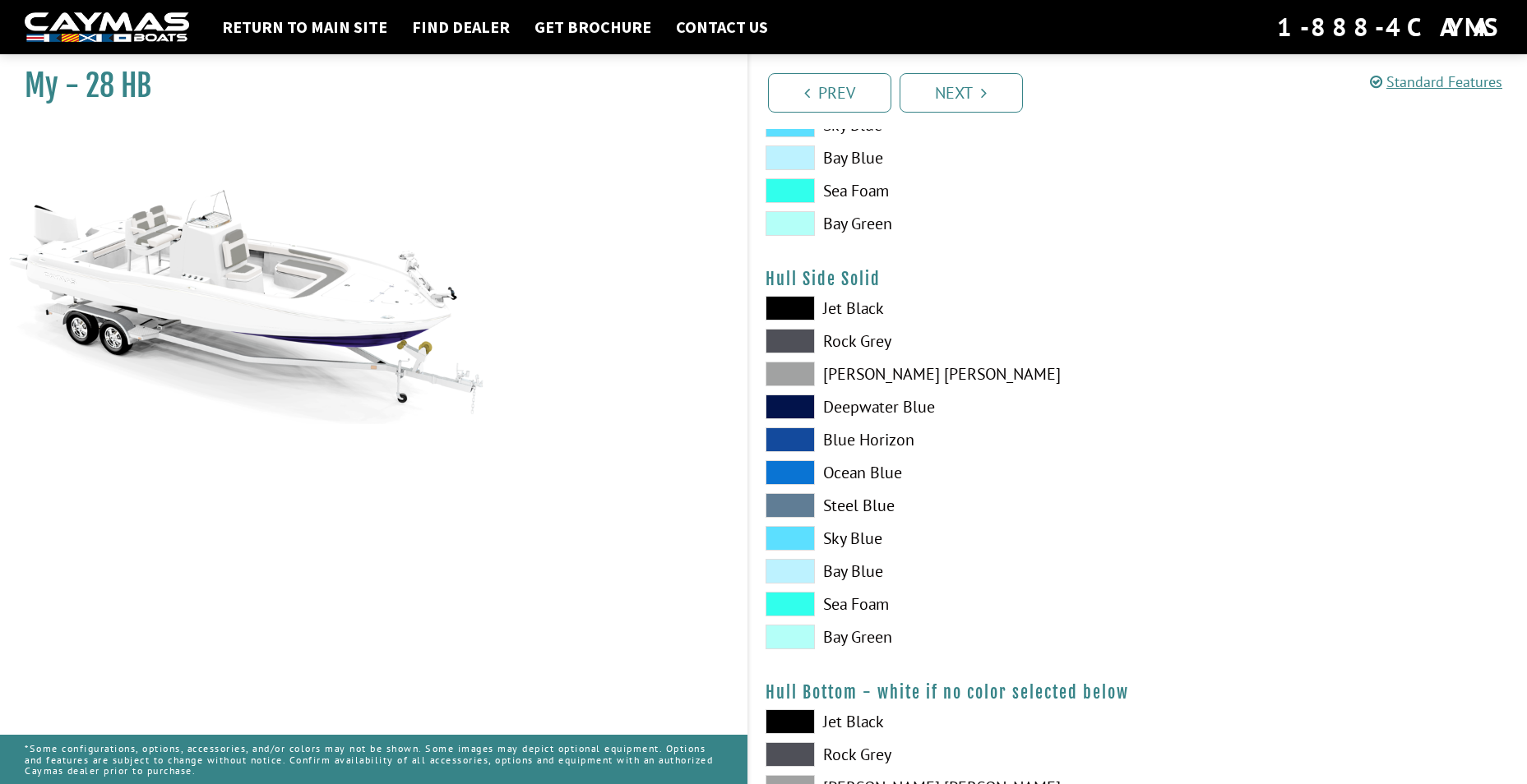
click at [793, 334] on span at bounding box center [790, 341] width 49 height 25
click at [792, 310] on span at bounding box center [790, 308] width 49 height 25
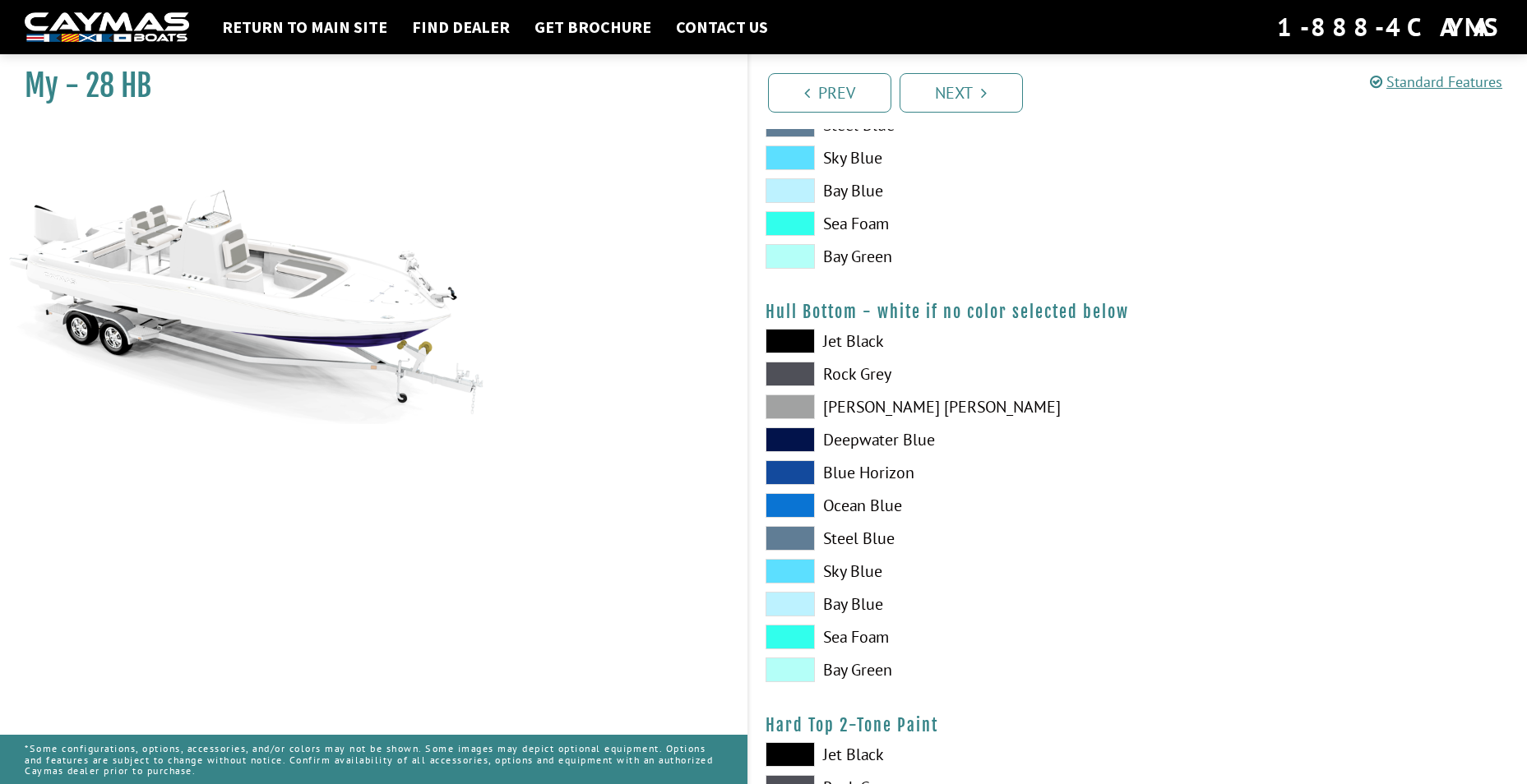
scroll to position [1069, 0]
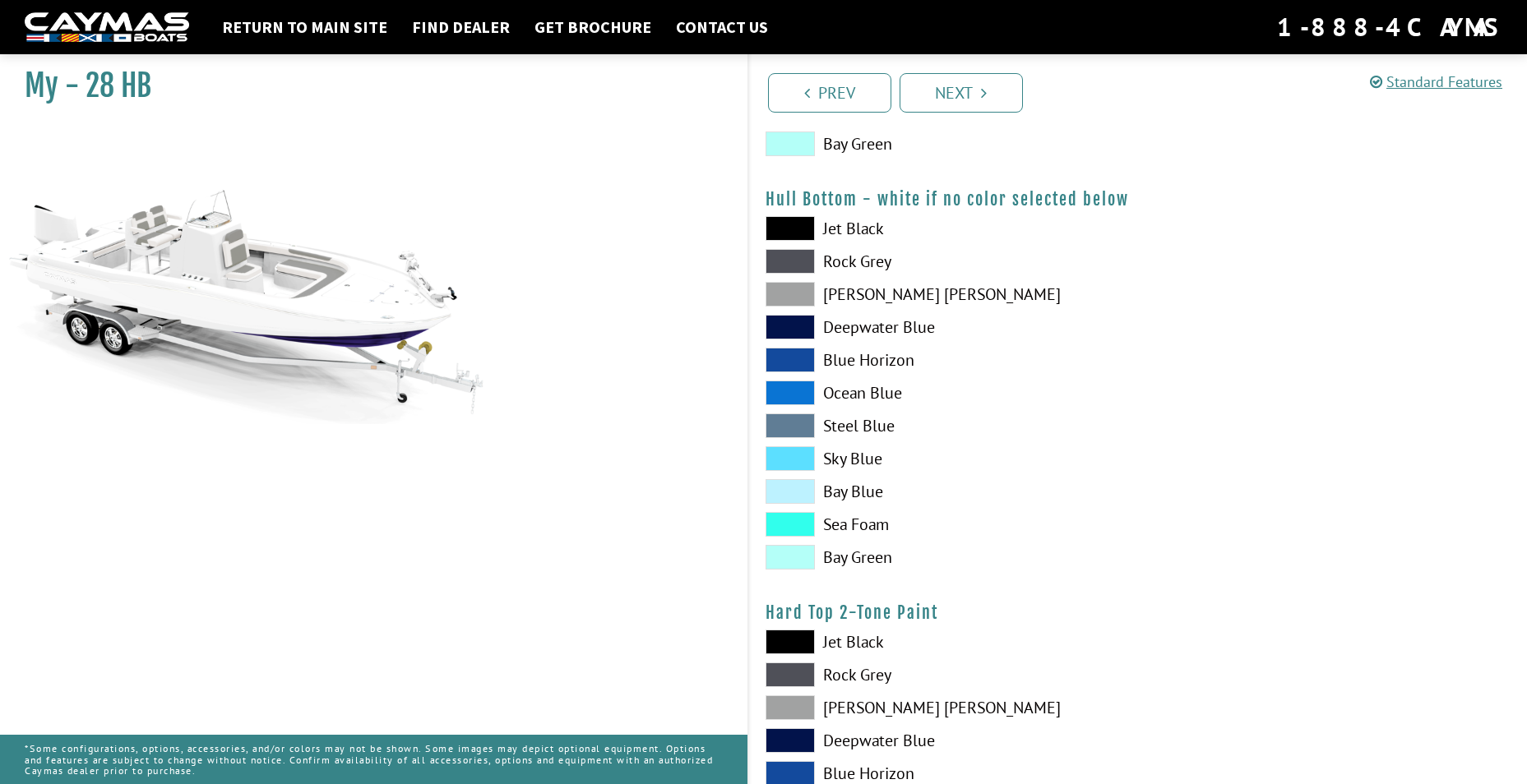
click at [793, 324] on span at bounding box center [790, 327] width 49 height 25
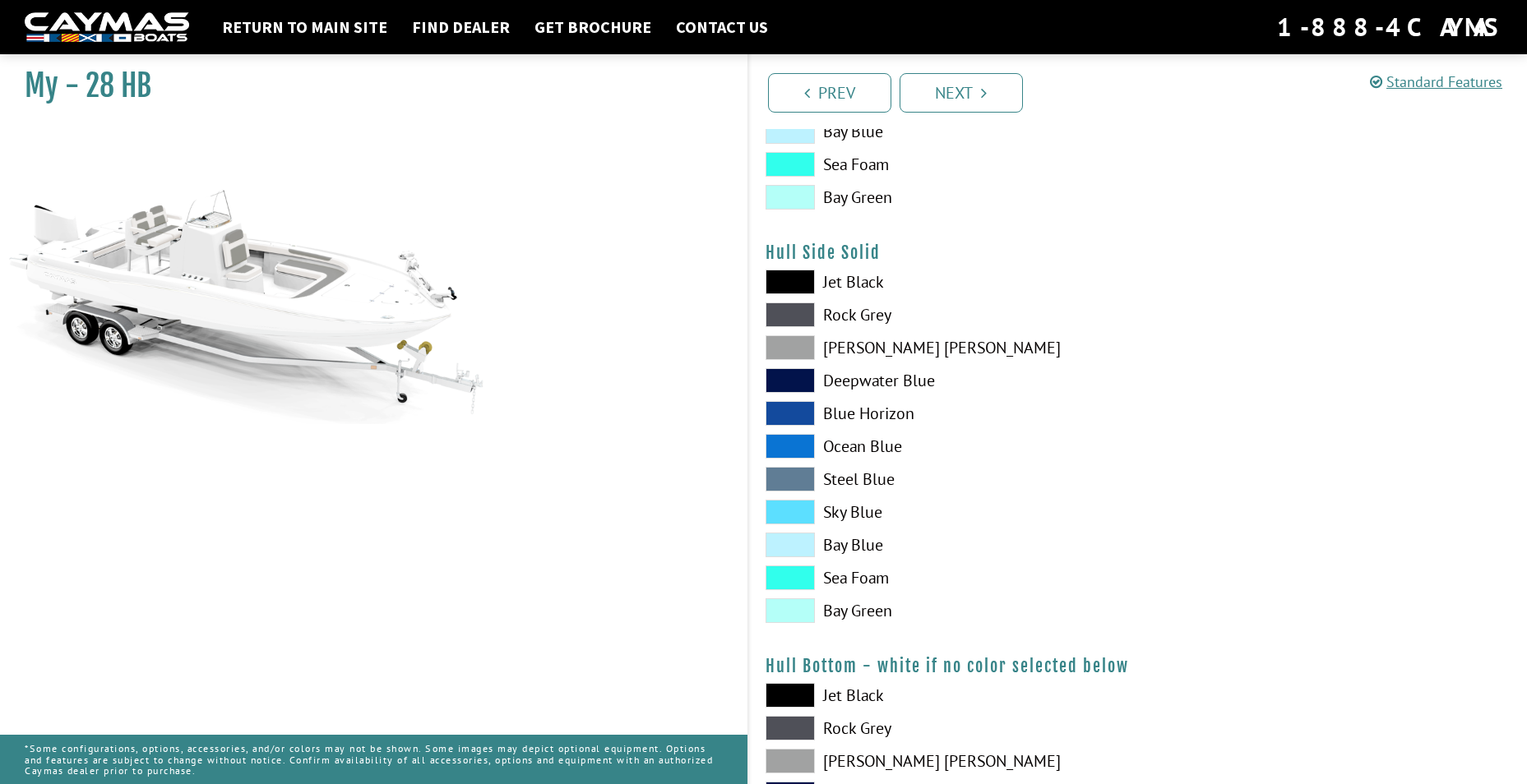
scroll to position [576, 0]
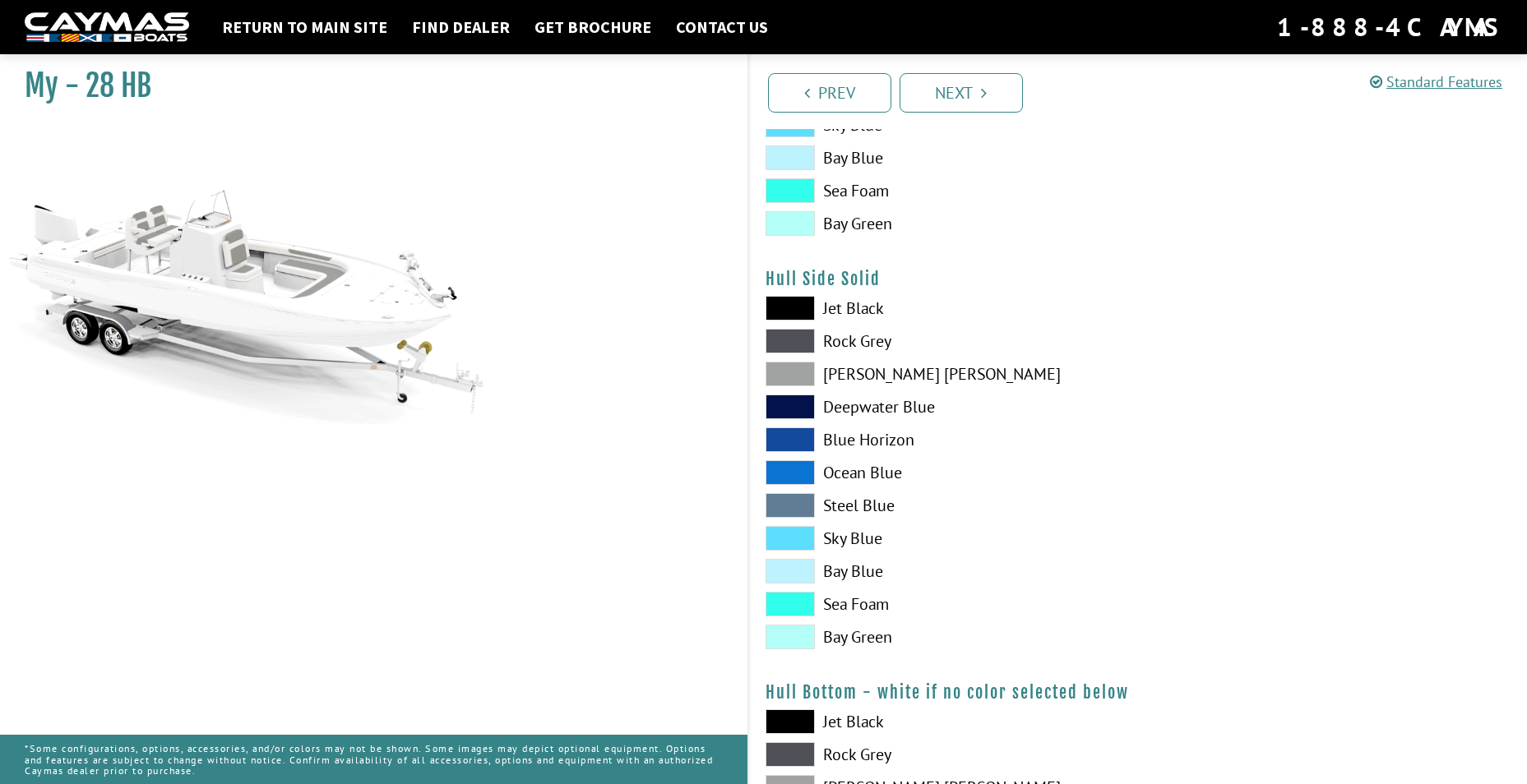
click at [786, 400] on span at bounding box center [790, 407] width 49 height 25
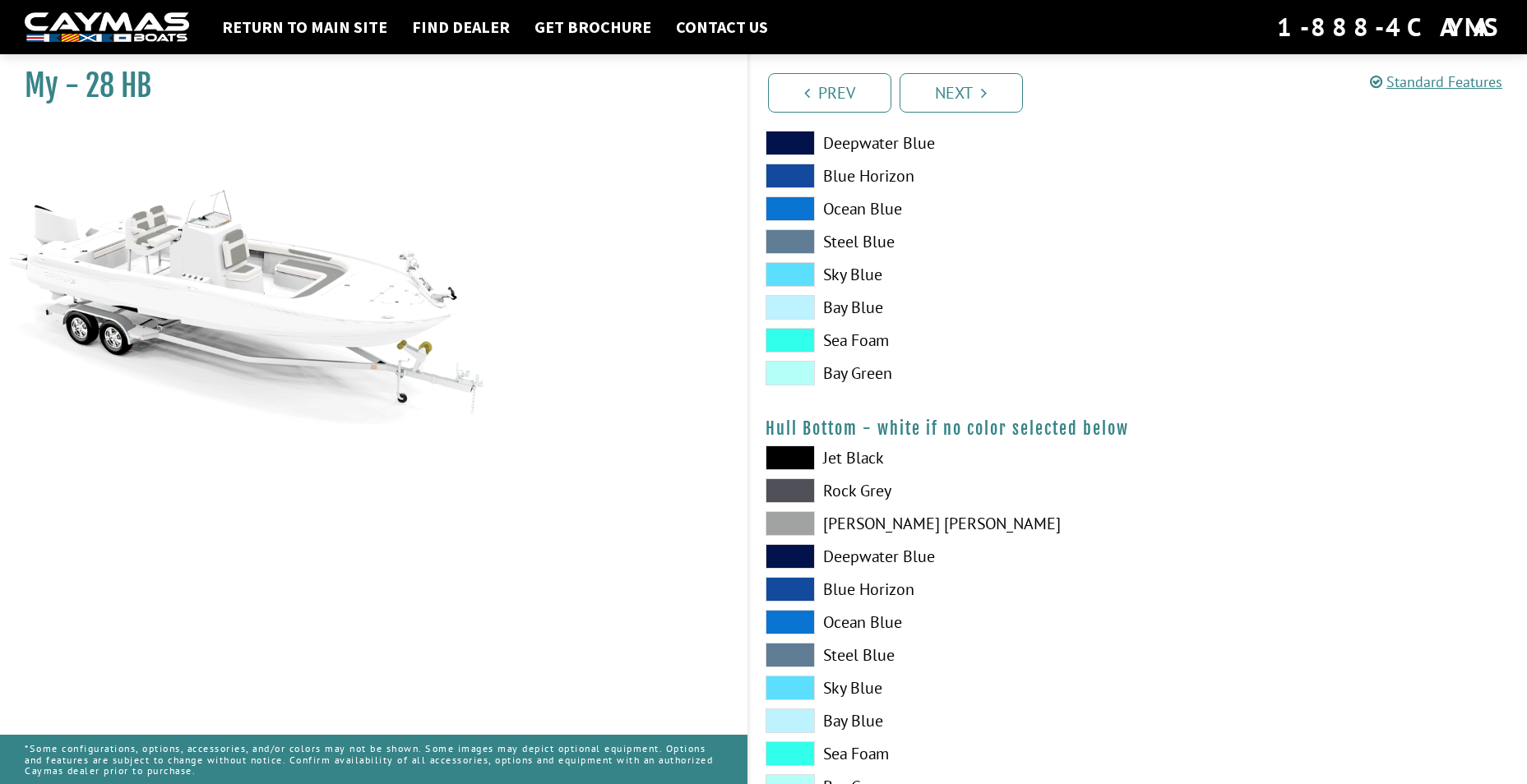
scroll to position [904, 0]
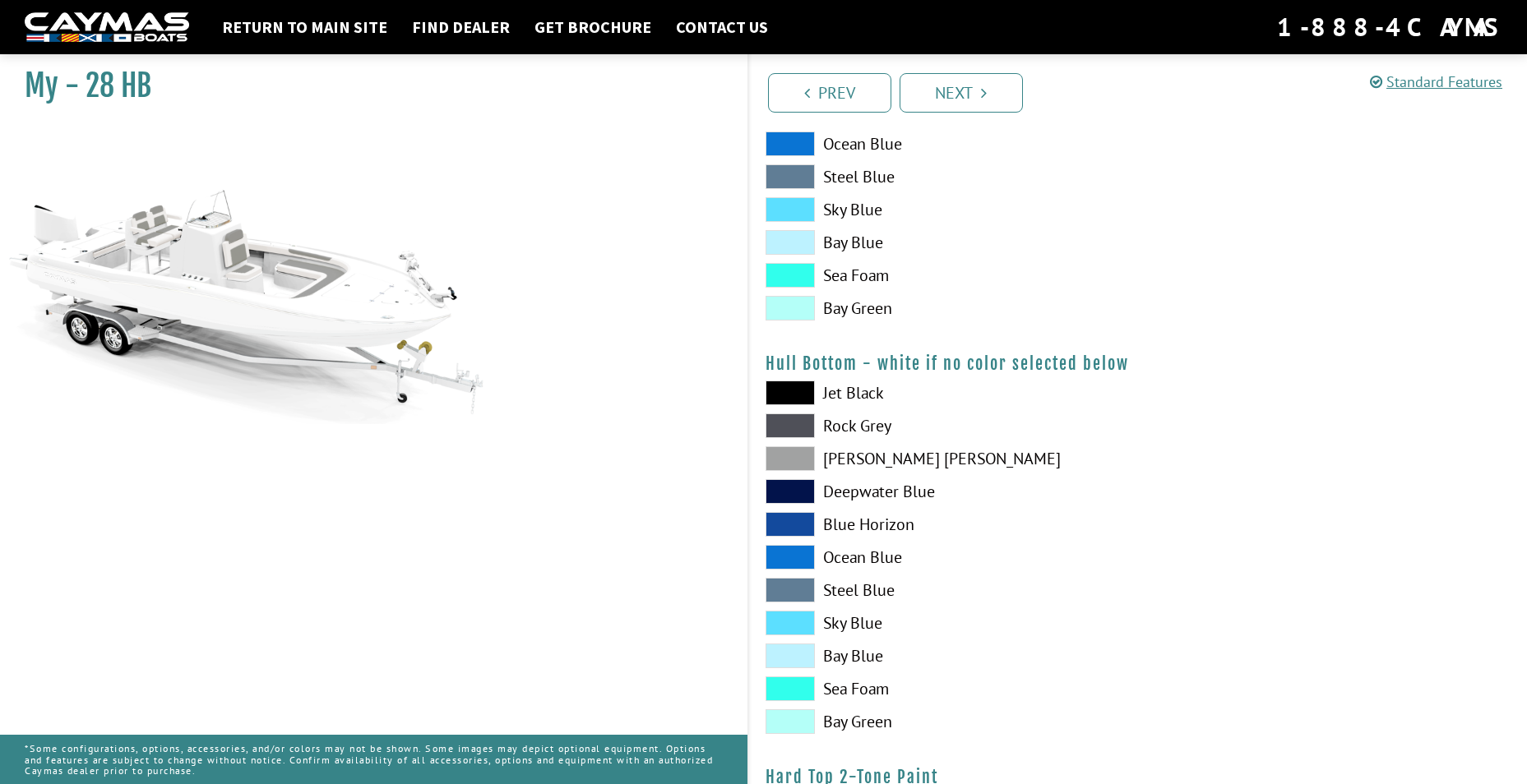
click at [793, 491] on span at bounding box center [790, 492] width 49 height 25
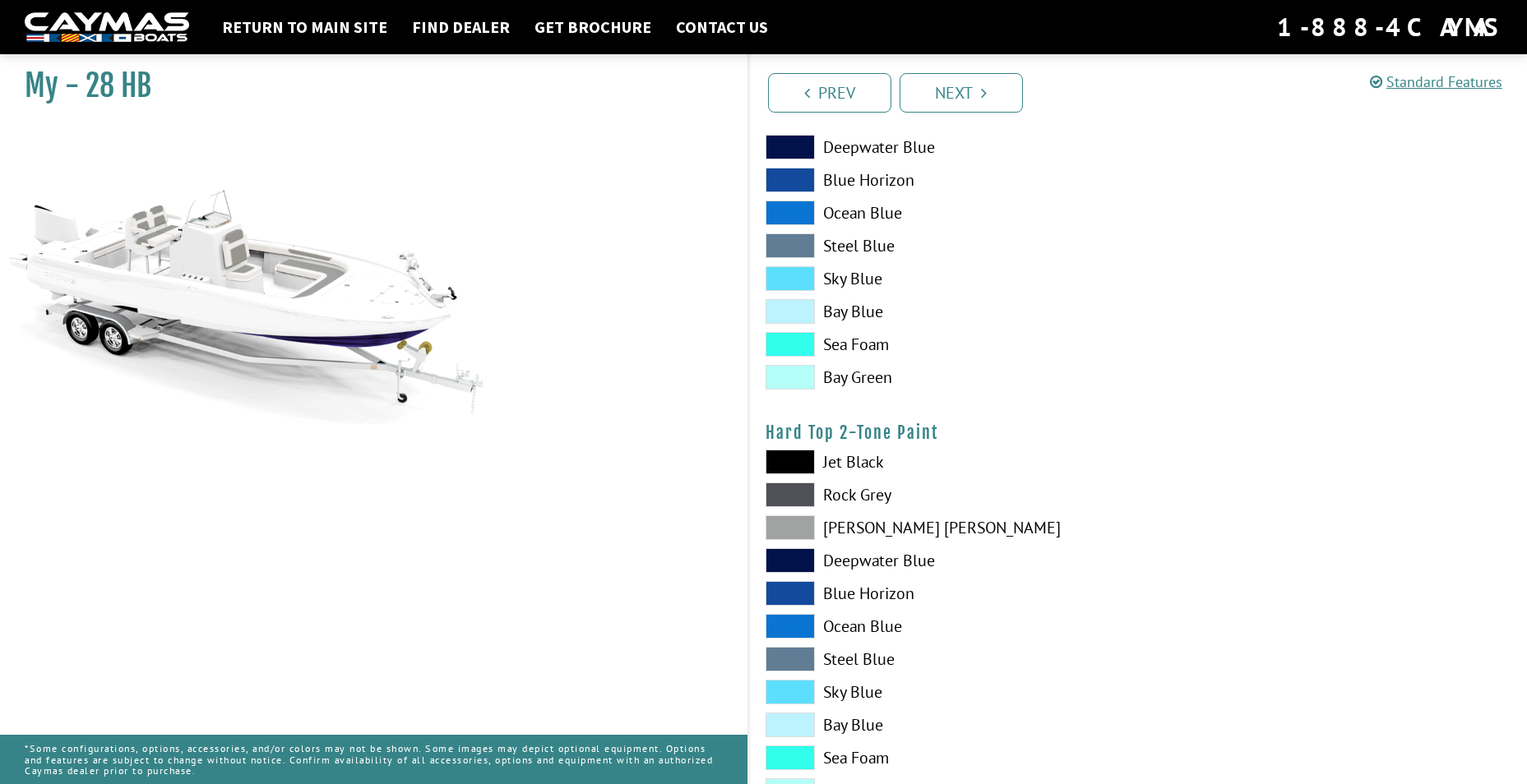
scroll to position [1315, 0]
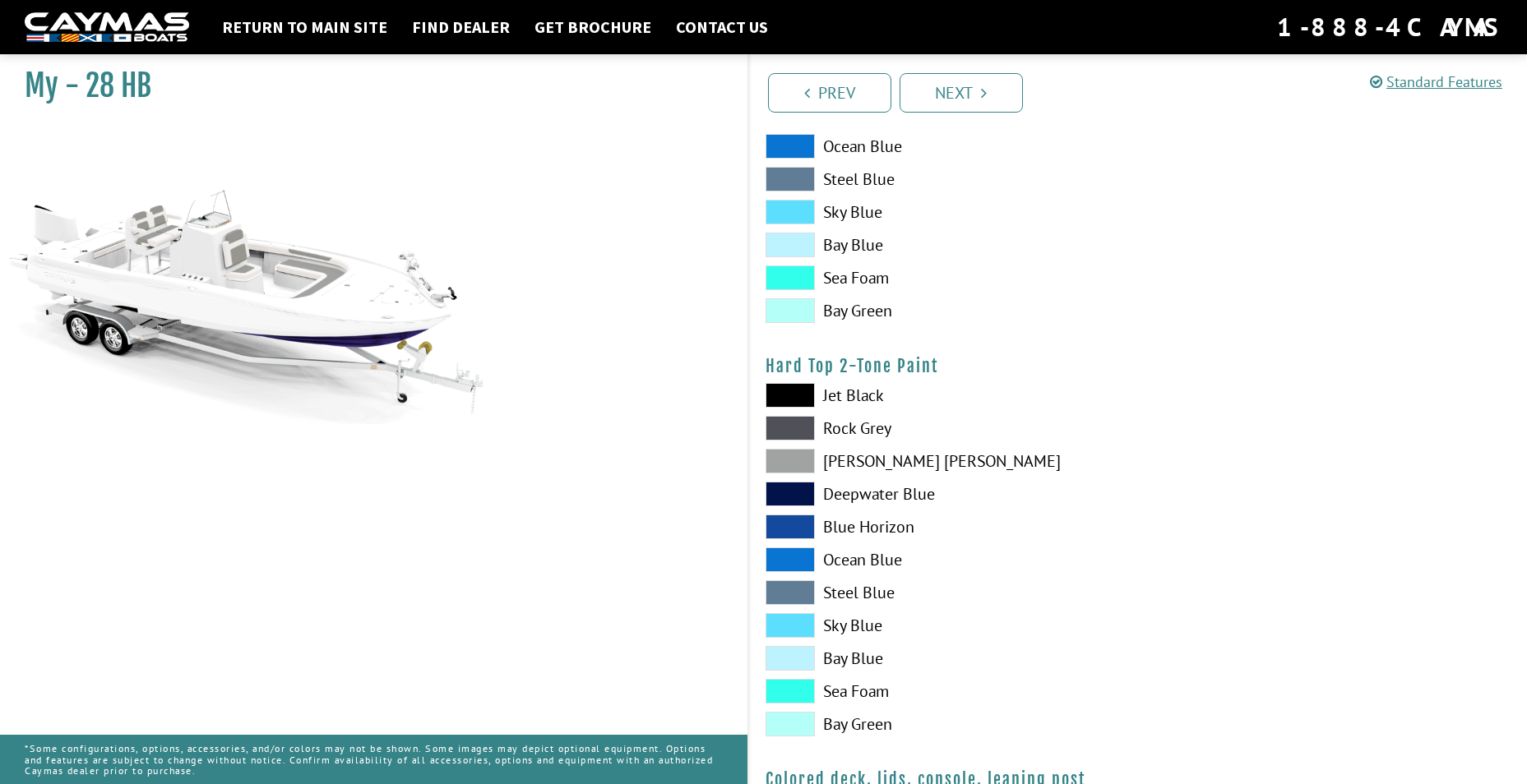
click at [806, 492] on span at bounding box center [790, 494] width 49 height 25
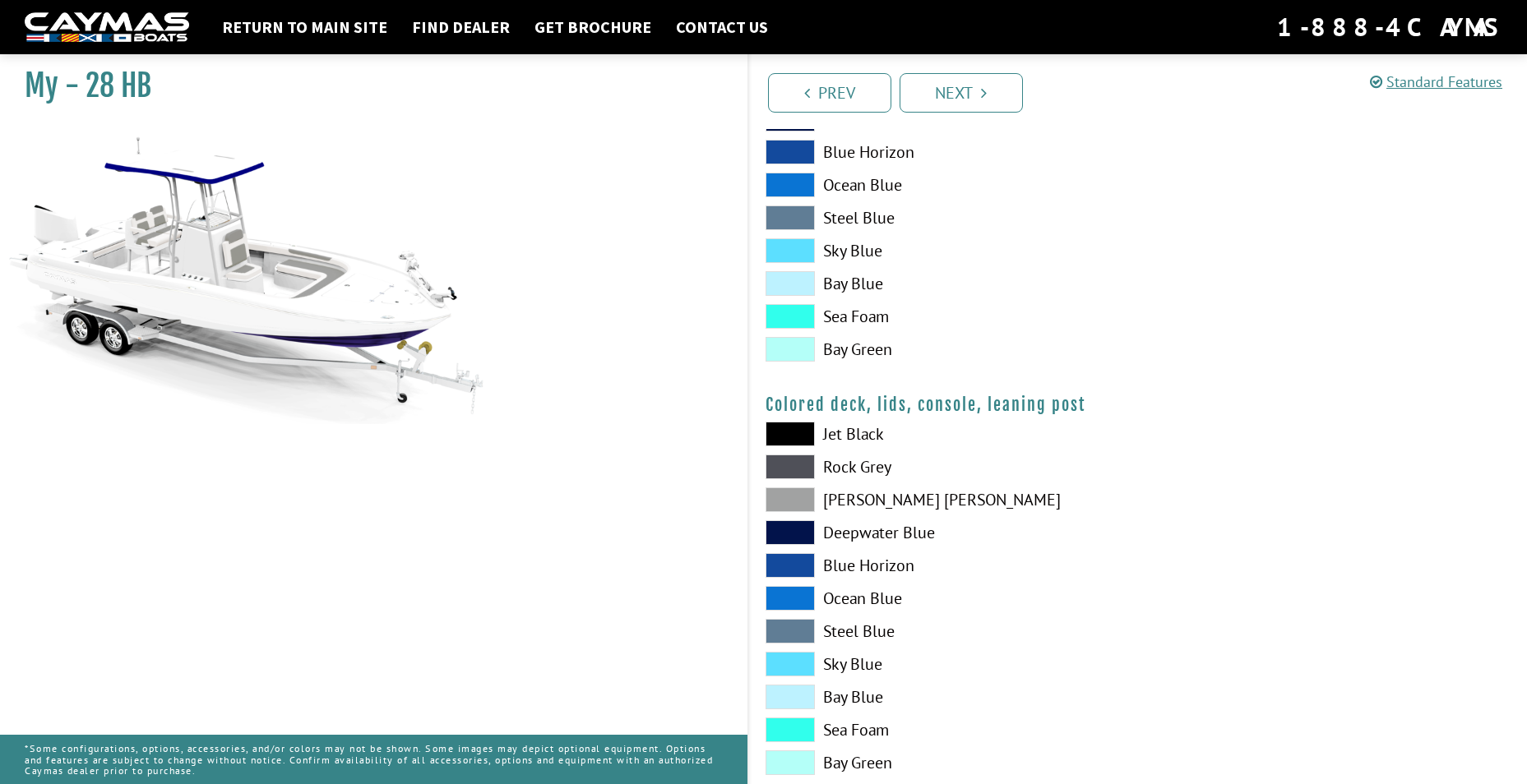
scroll to position [1726, 0]
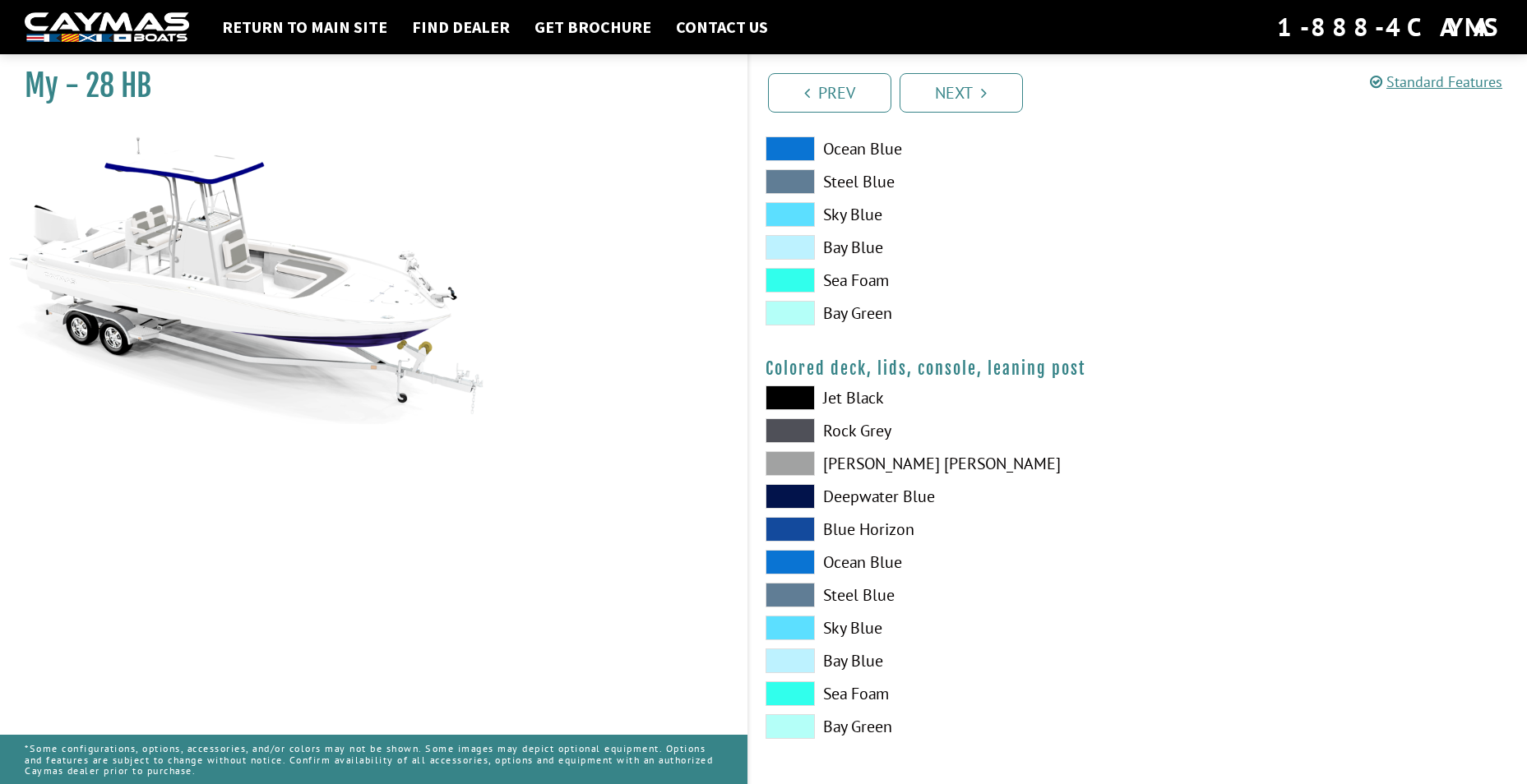
click at [800, 496] on span at bounding box center [790, 497] width 49 height 25
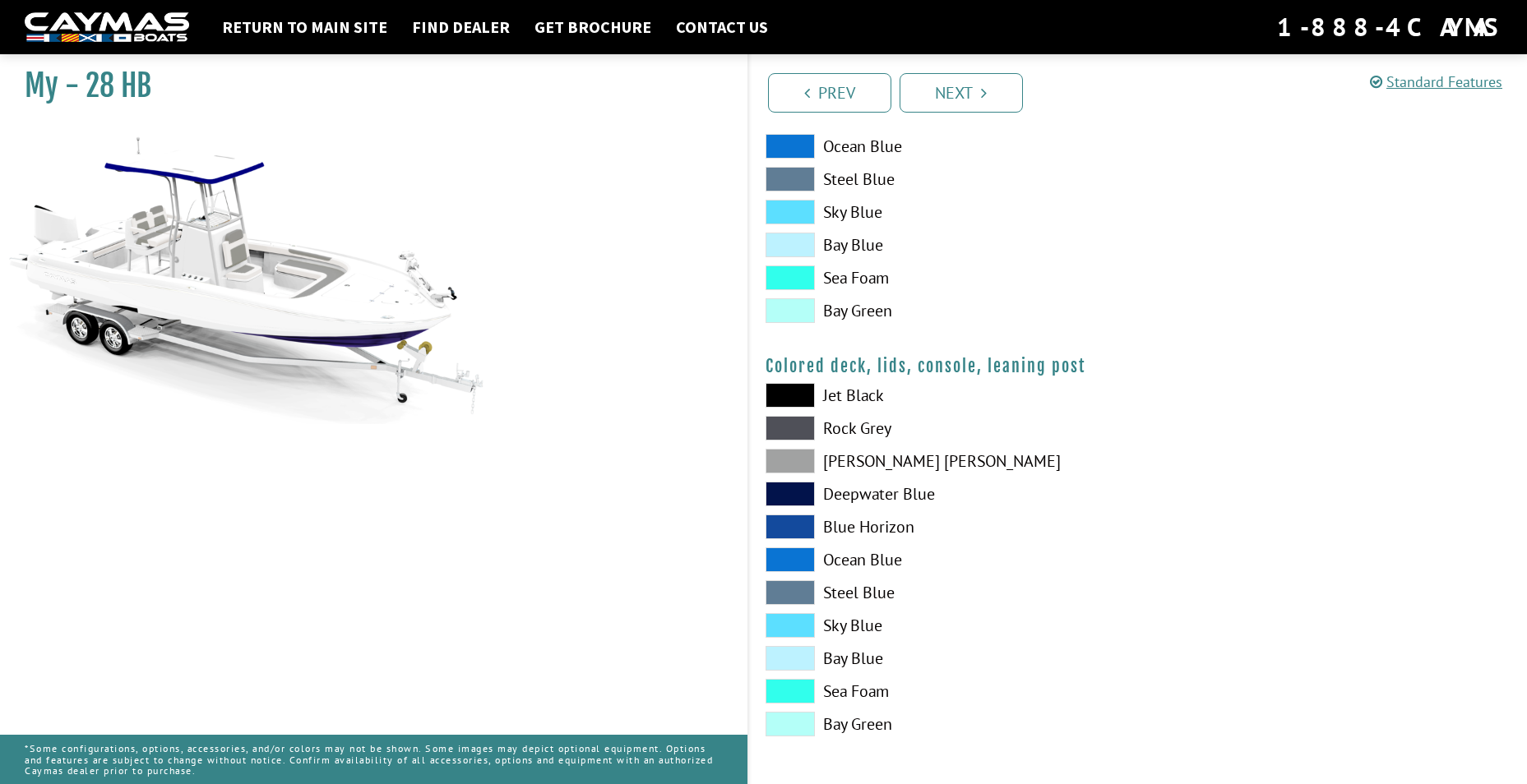
scroll to position [1729, 0]
click at [992, 102] on link "Next" at bounding box center [961, 93] width 124 height 40
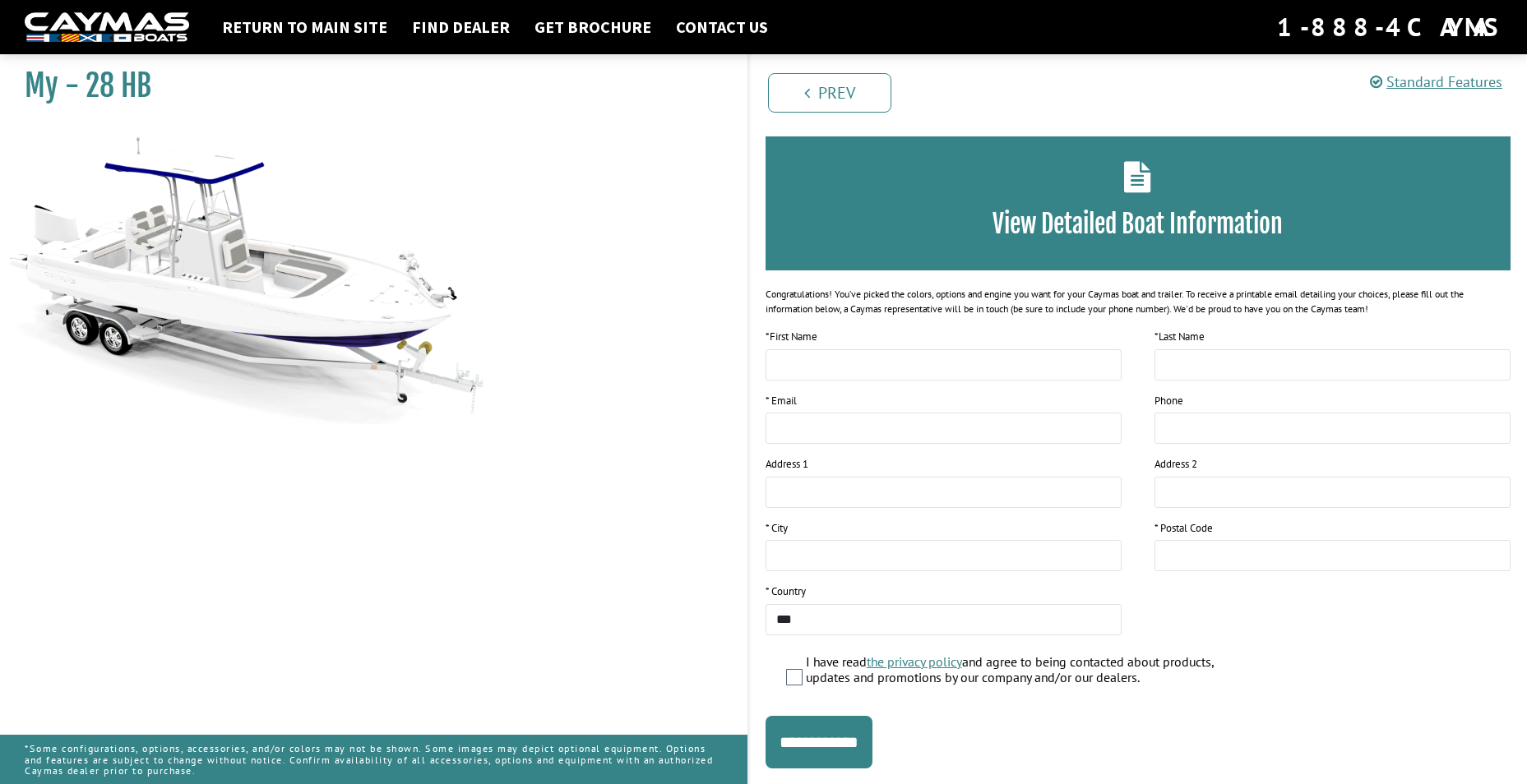
scroll to position [99, 0]
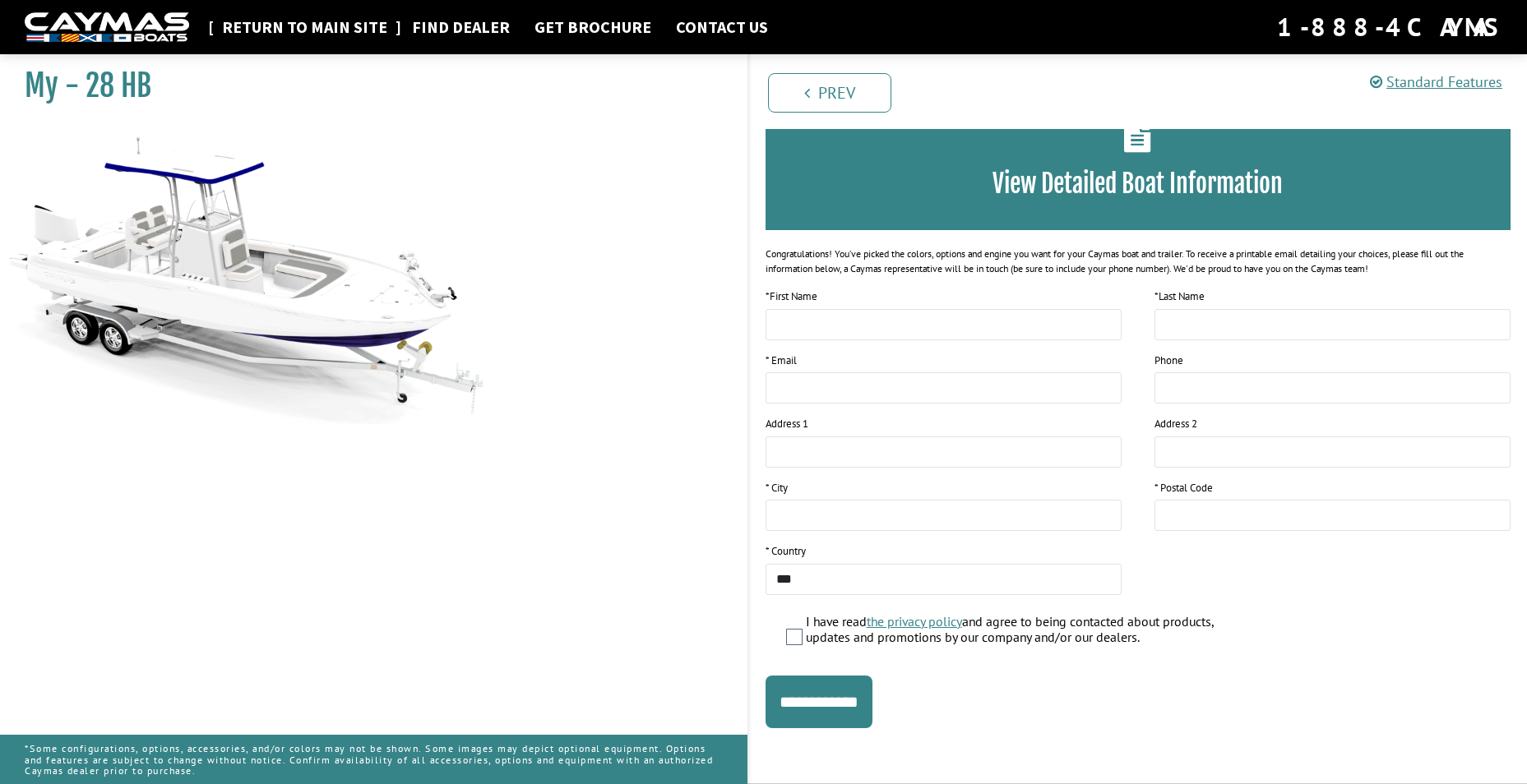
click at [275, 24] on link "Return to main site" at bounding box center [305, 27] width 182 height 21
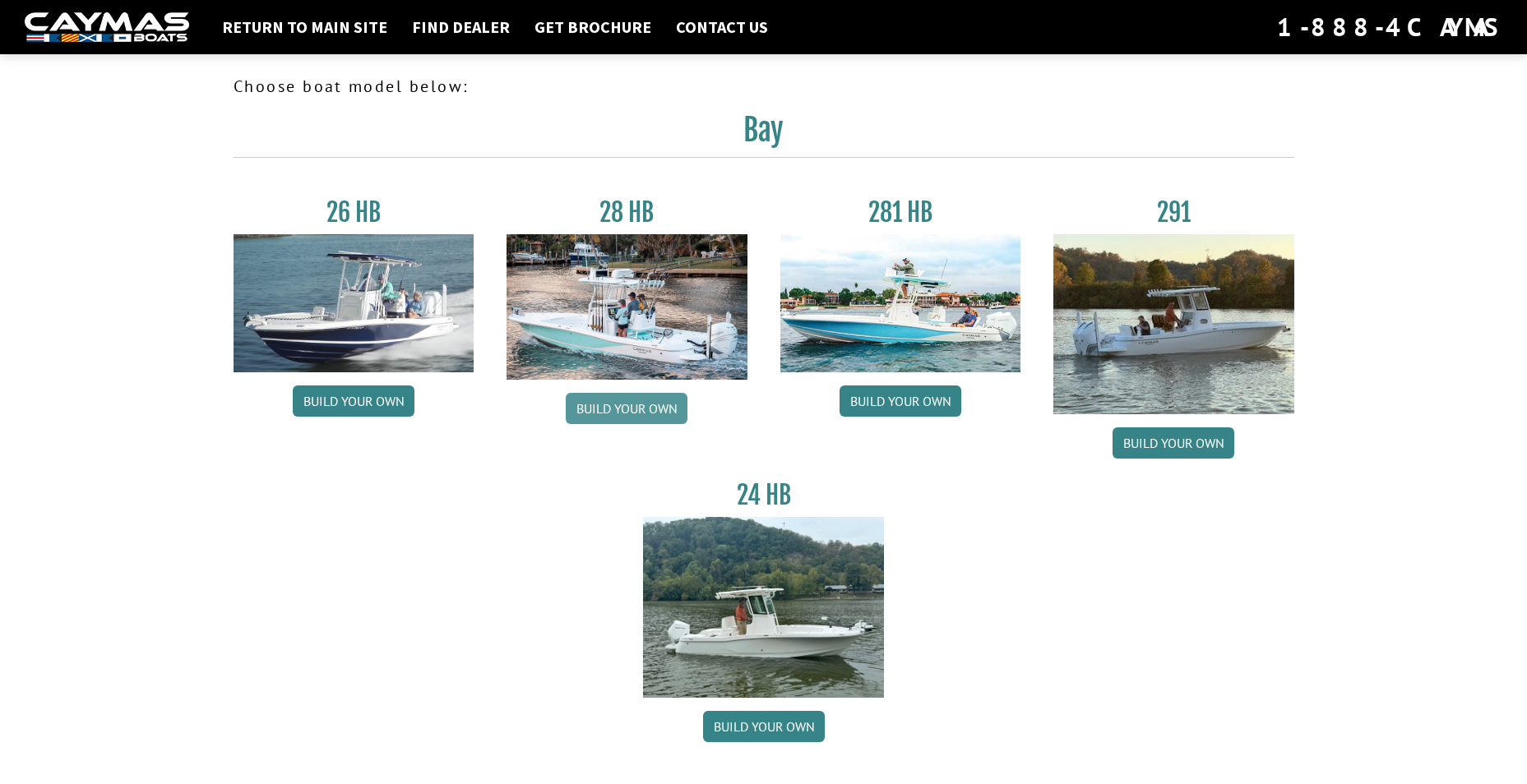
click at [617, 399] on link "Build your own" at bounding box center [627, 408] width 122 height 31
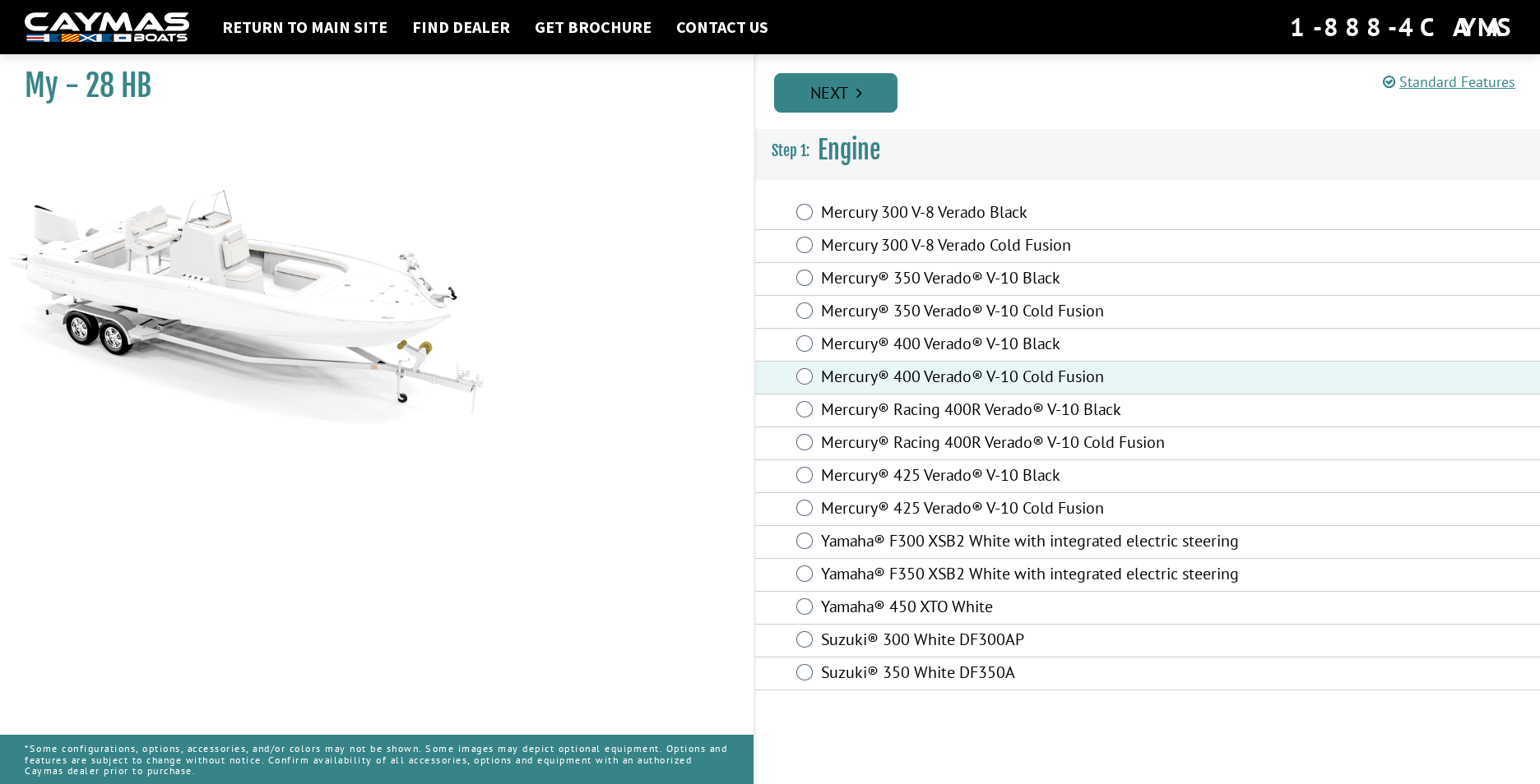
click at [853, 89] on link "Next" at bounding box center [836, 93] width 124 height 40
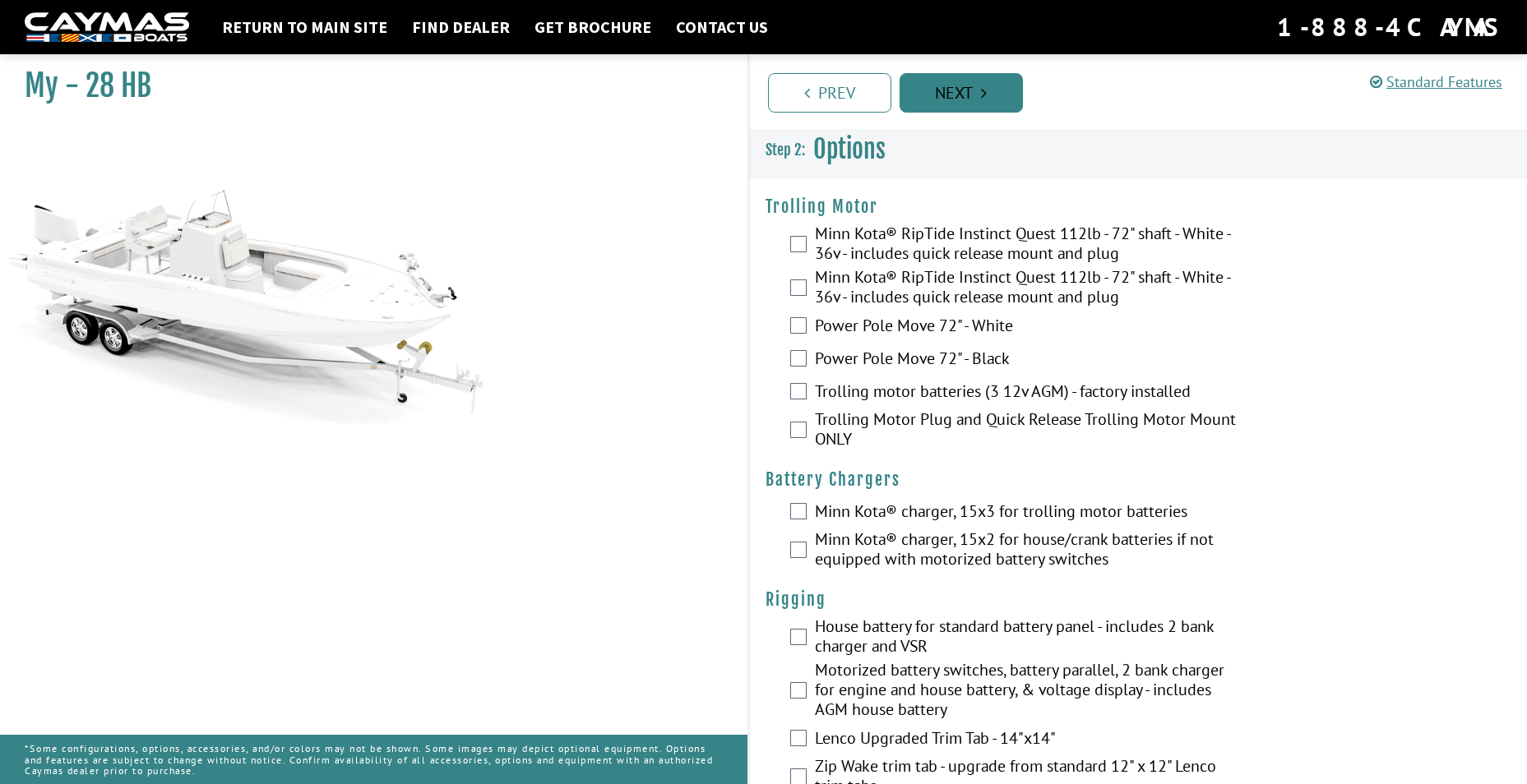
click at [971, 90] on link "Next" at bounding box center [961, 93] width 124 height 40
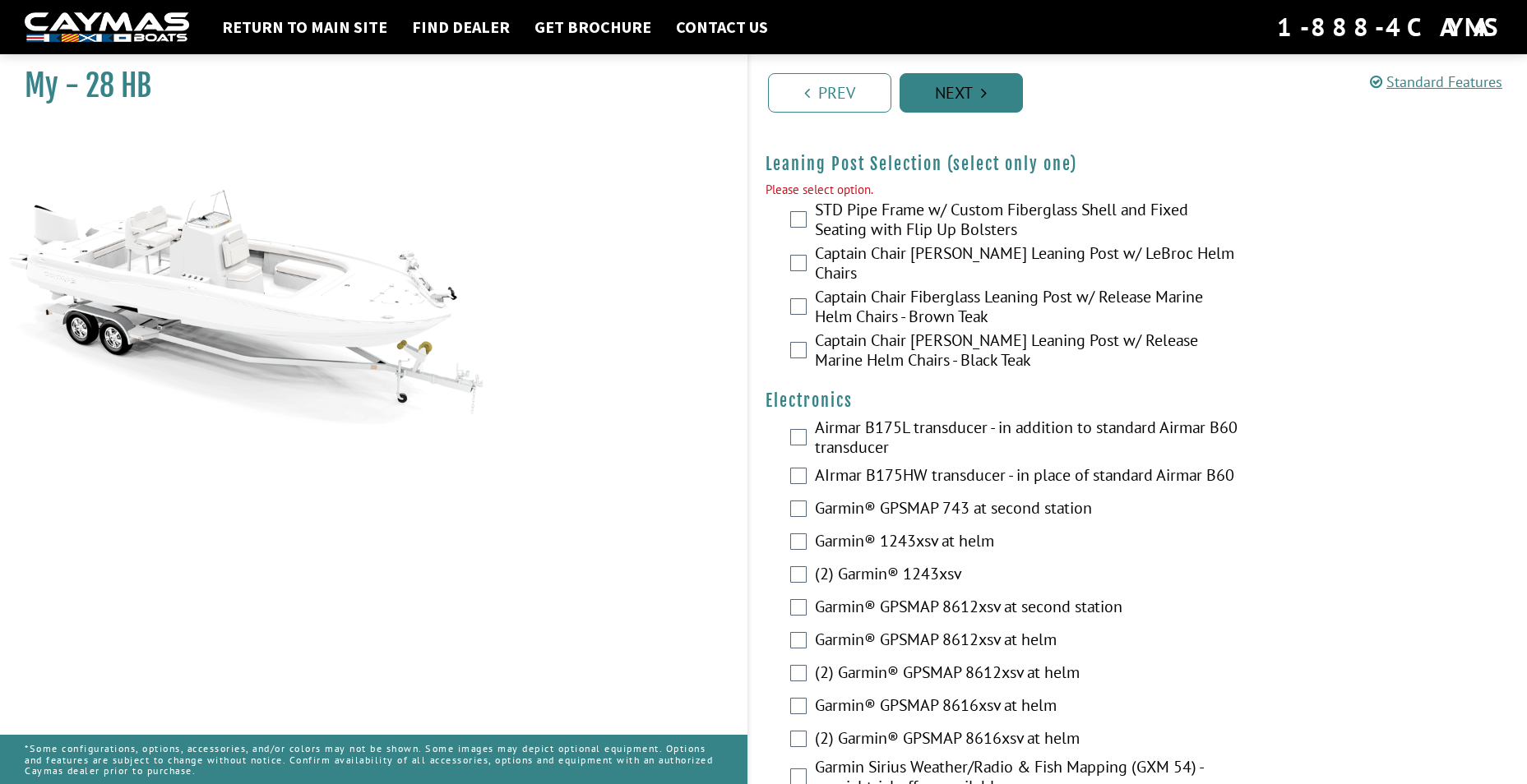
scroll to position [3563, 0]
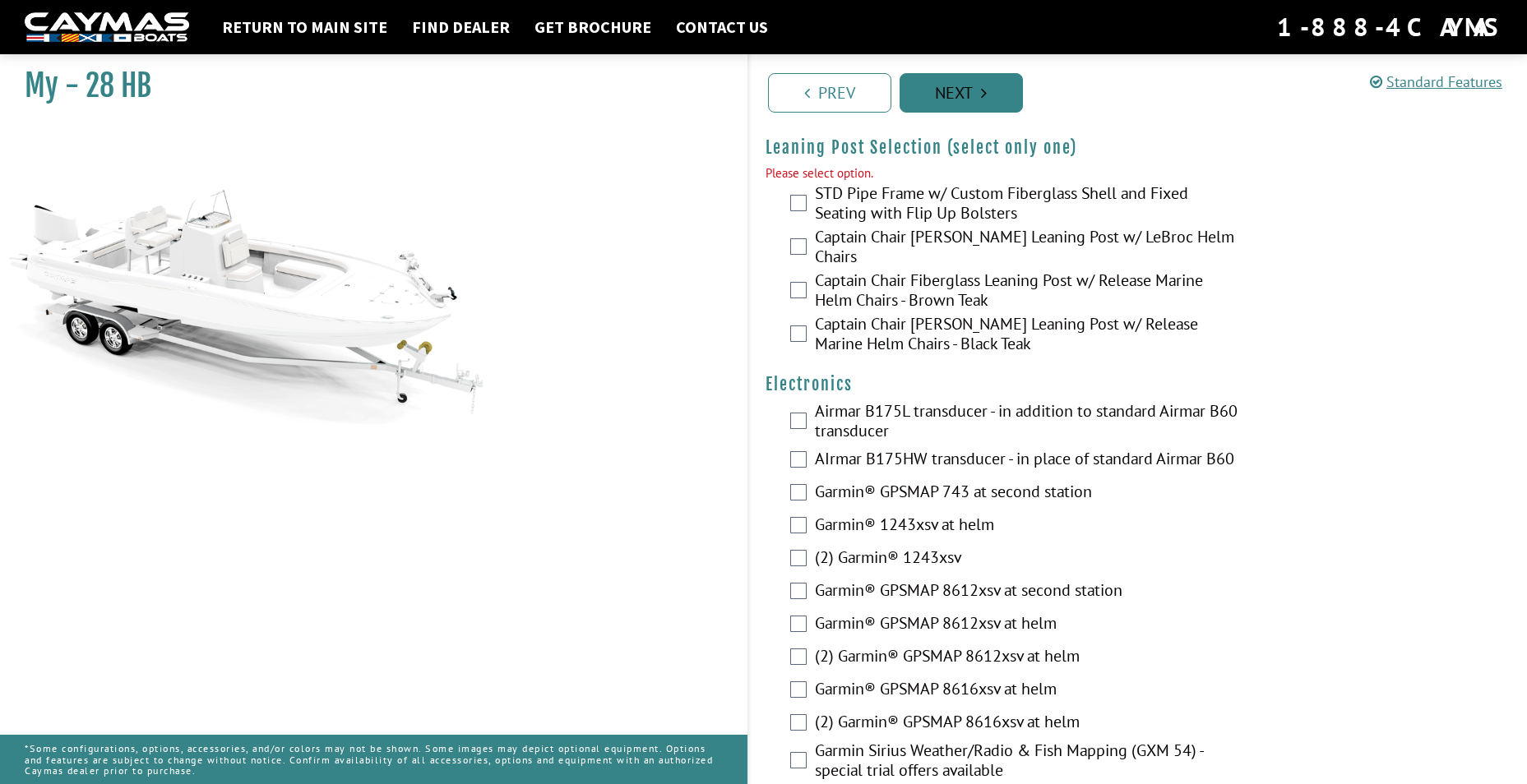
click at [971, 90] on link "Next" at bounding box center [961, 93] width 124 height 40
click at [983, 91] on icon "Pagination" at bounding box center [983, 93] width 6 height 16
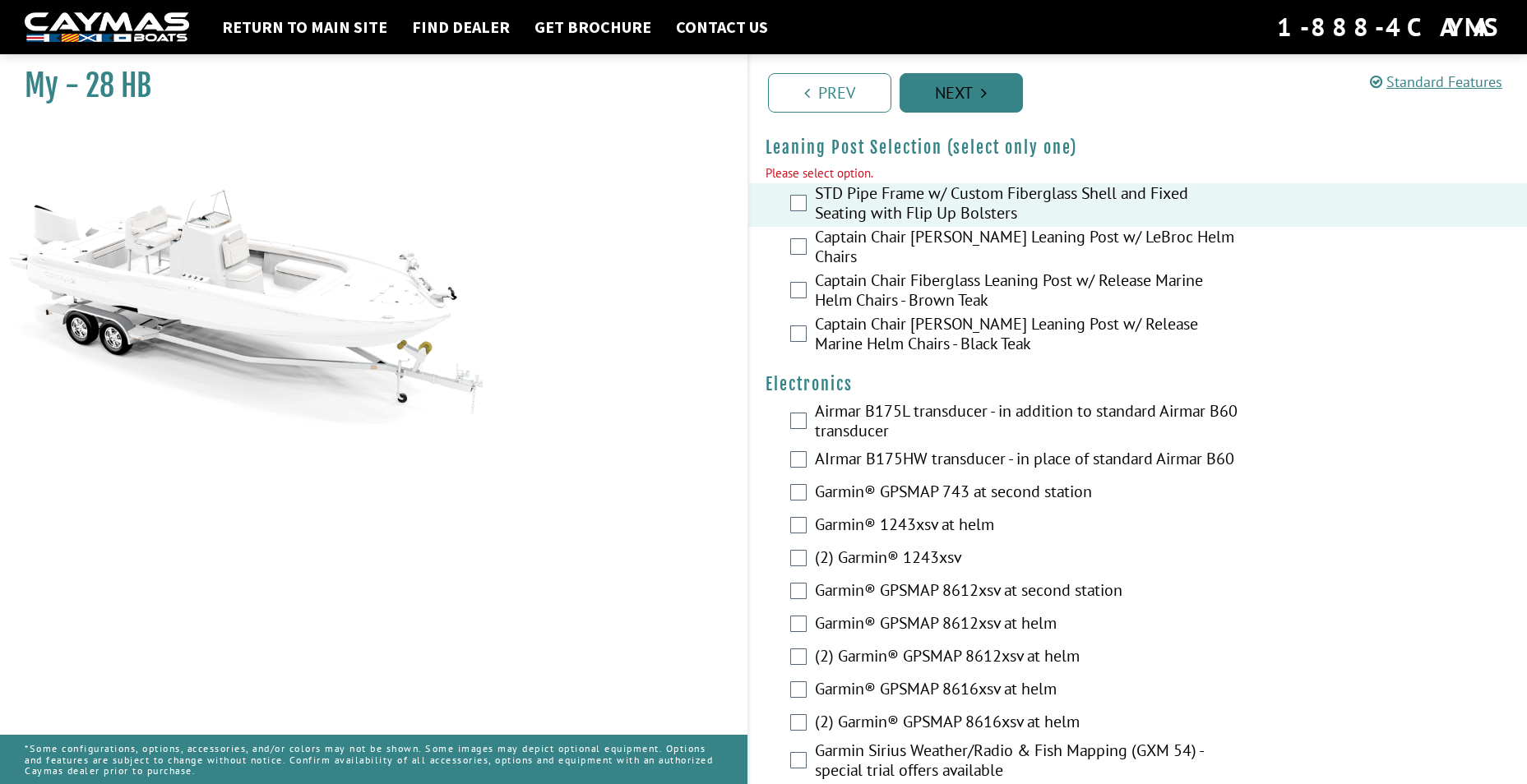
click at [996, 100] on link "Next" at bounding box center [961, 93] width 124 height 40
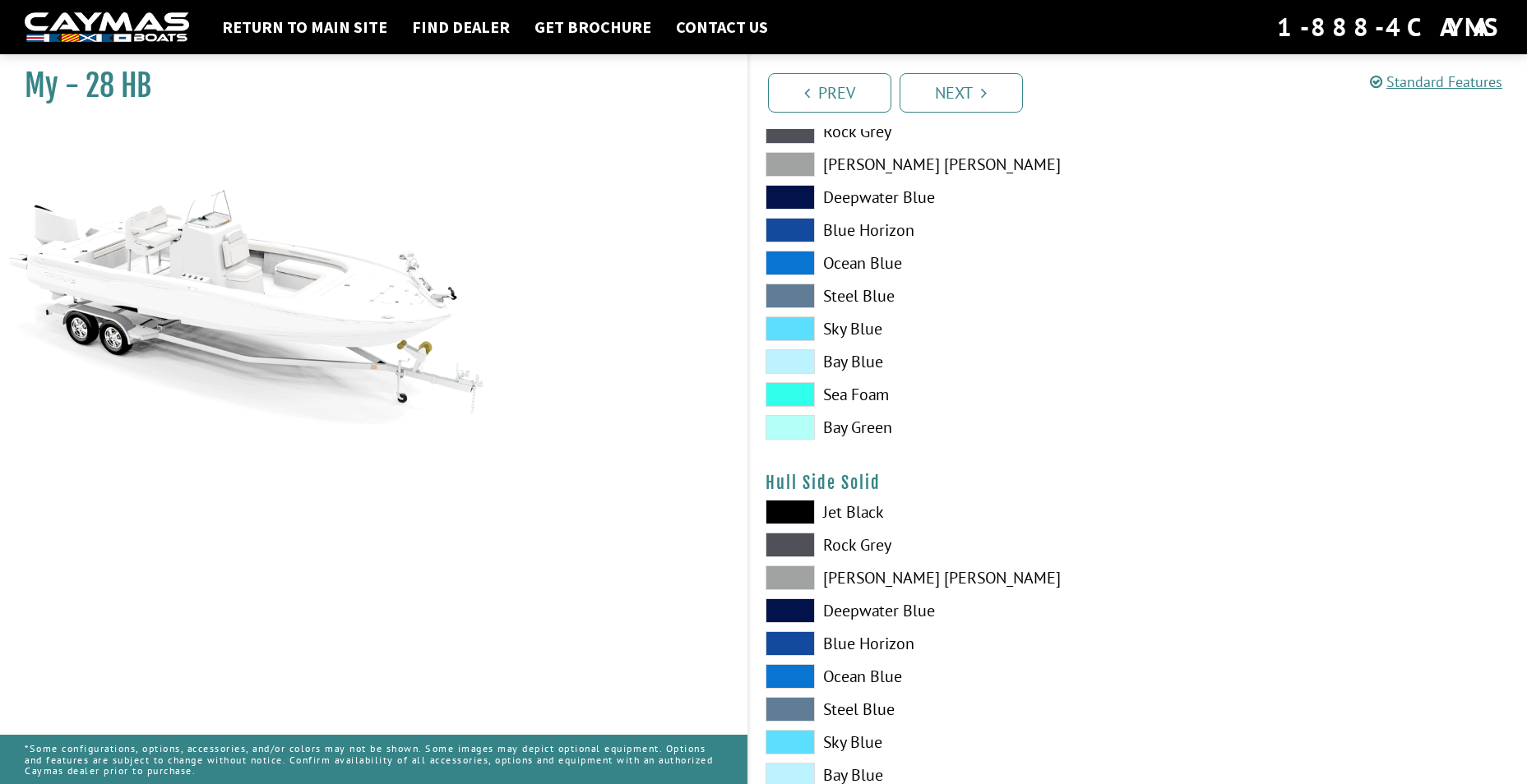
scroll to position [82, 0]
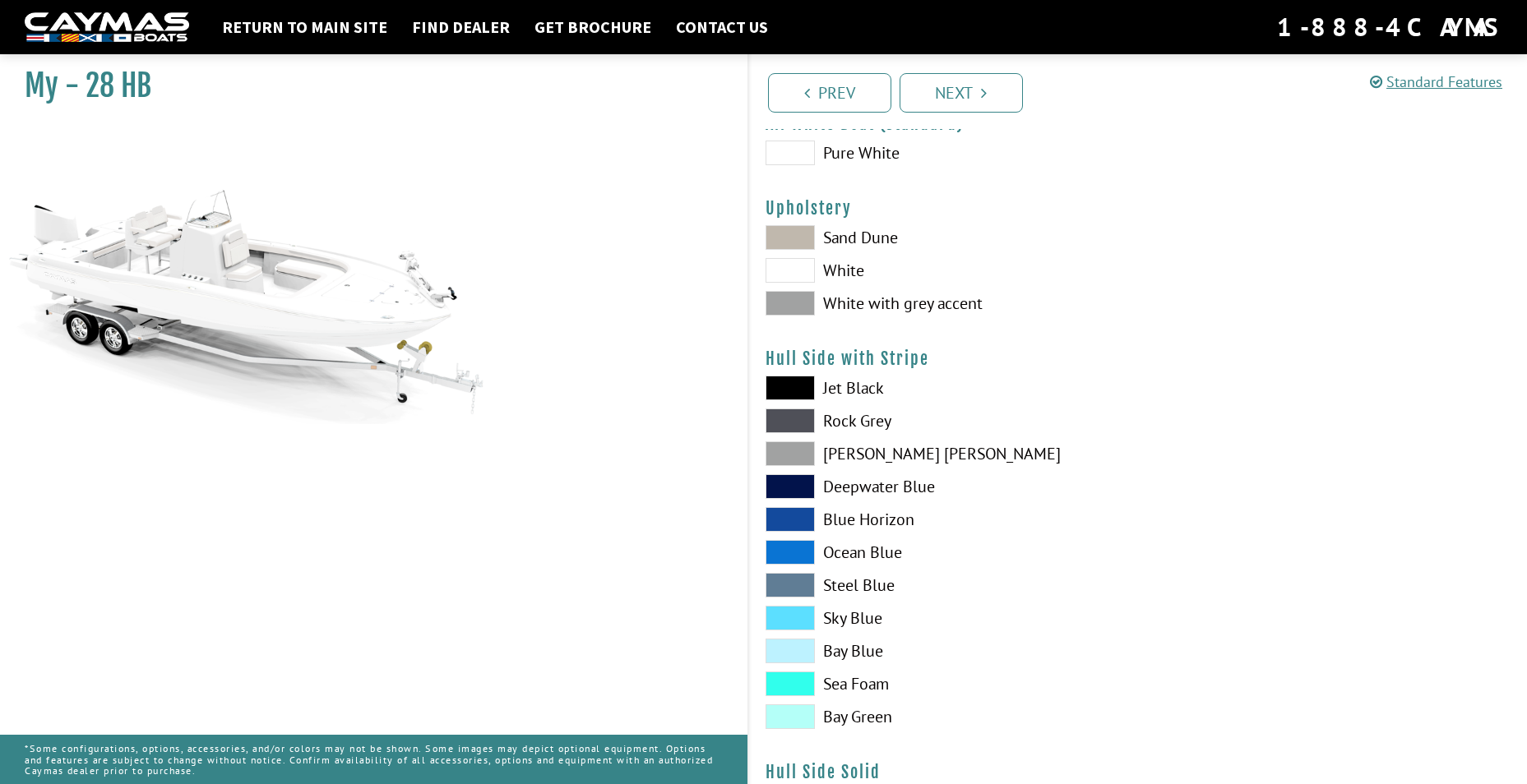
click at [801, 300] on span at bounding box center [790, 303] width 49 height 25
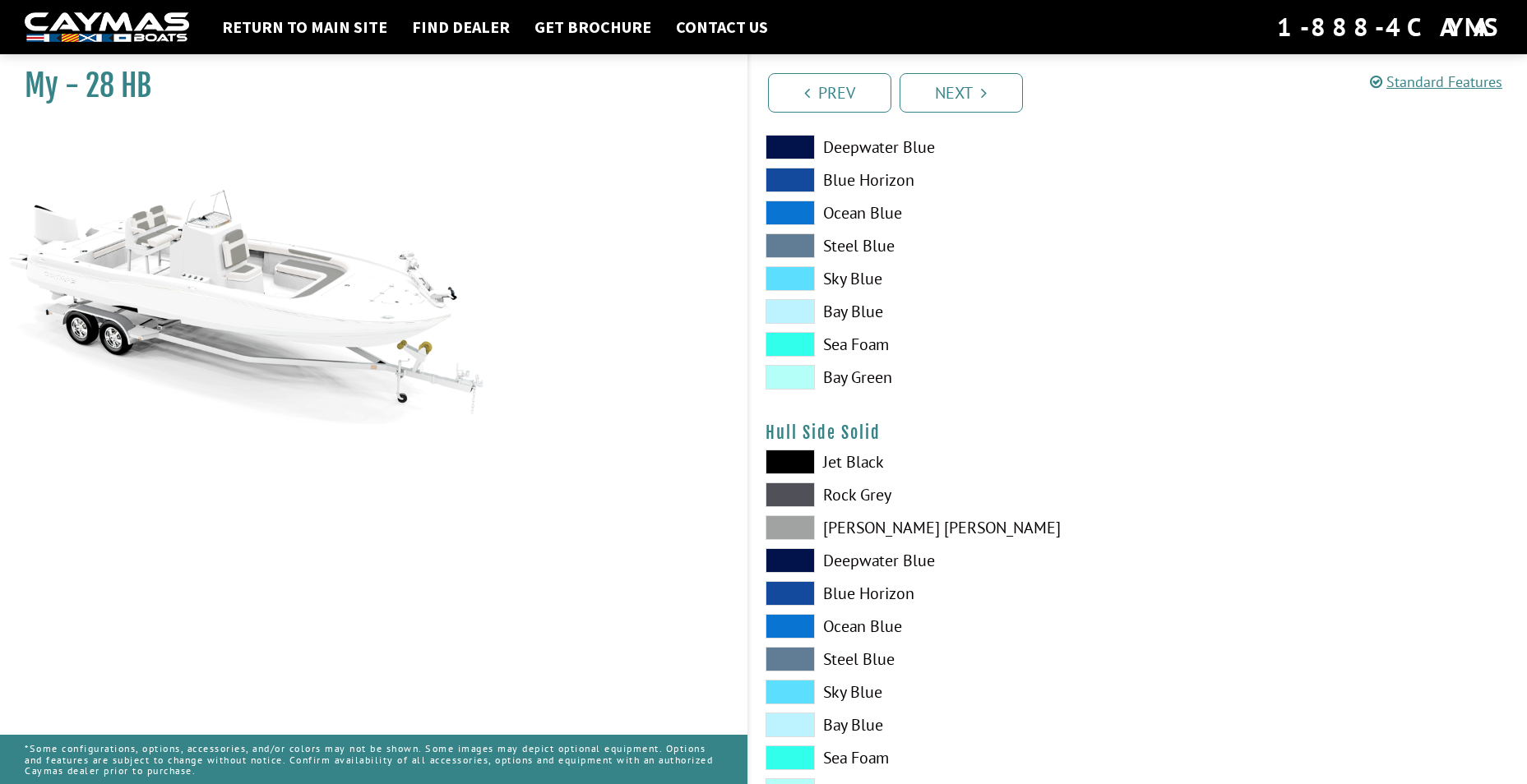
scroll to position [576, 0]
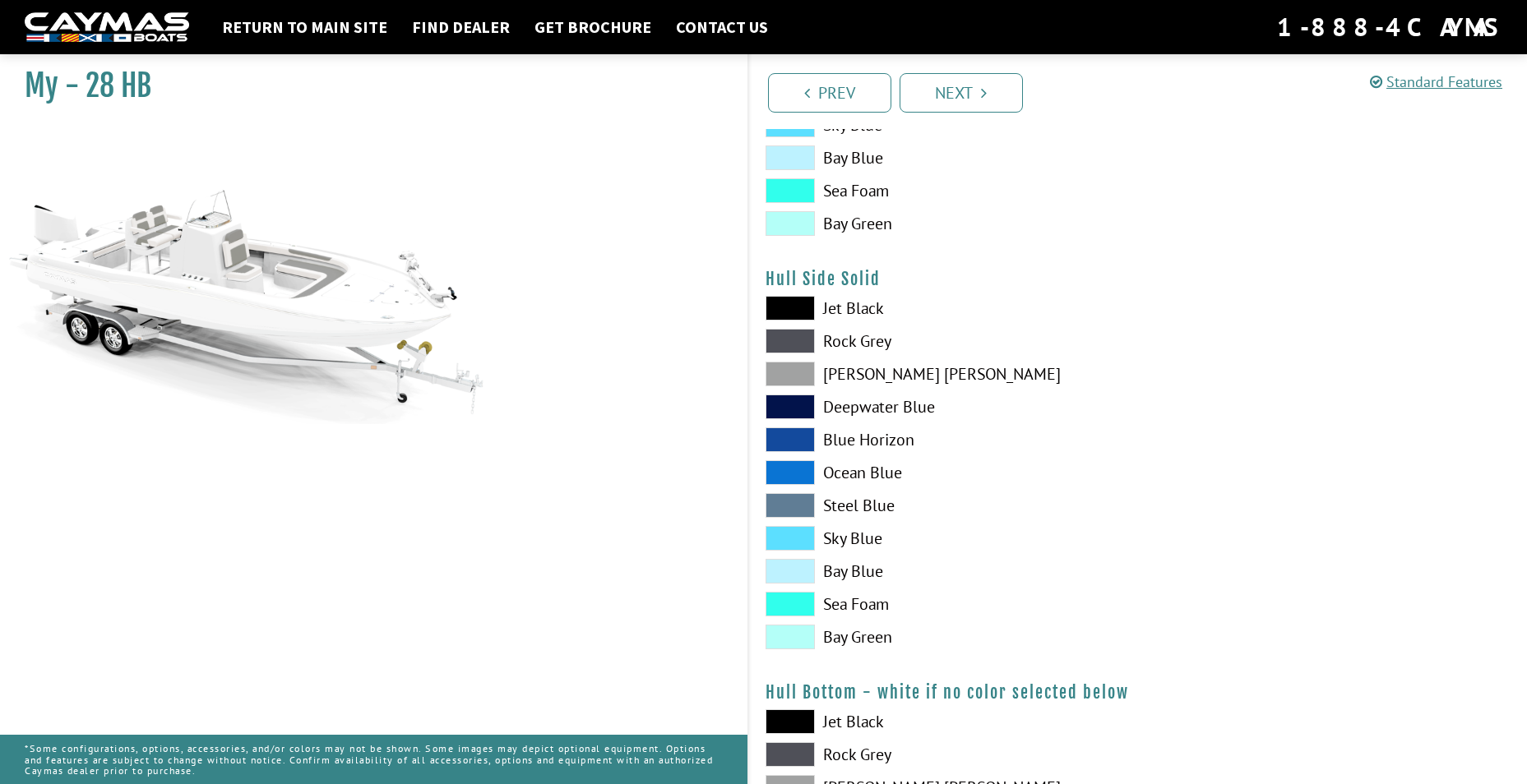
click at [799, 403] on span at bounding box center [790, 407] width 49 height 25
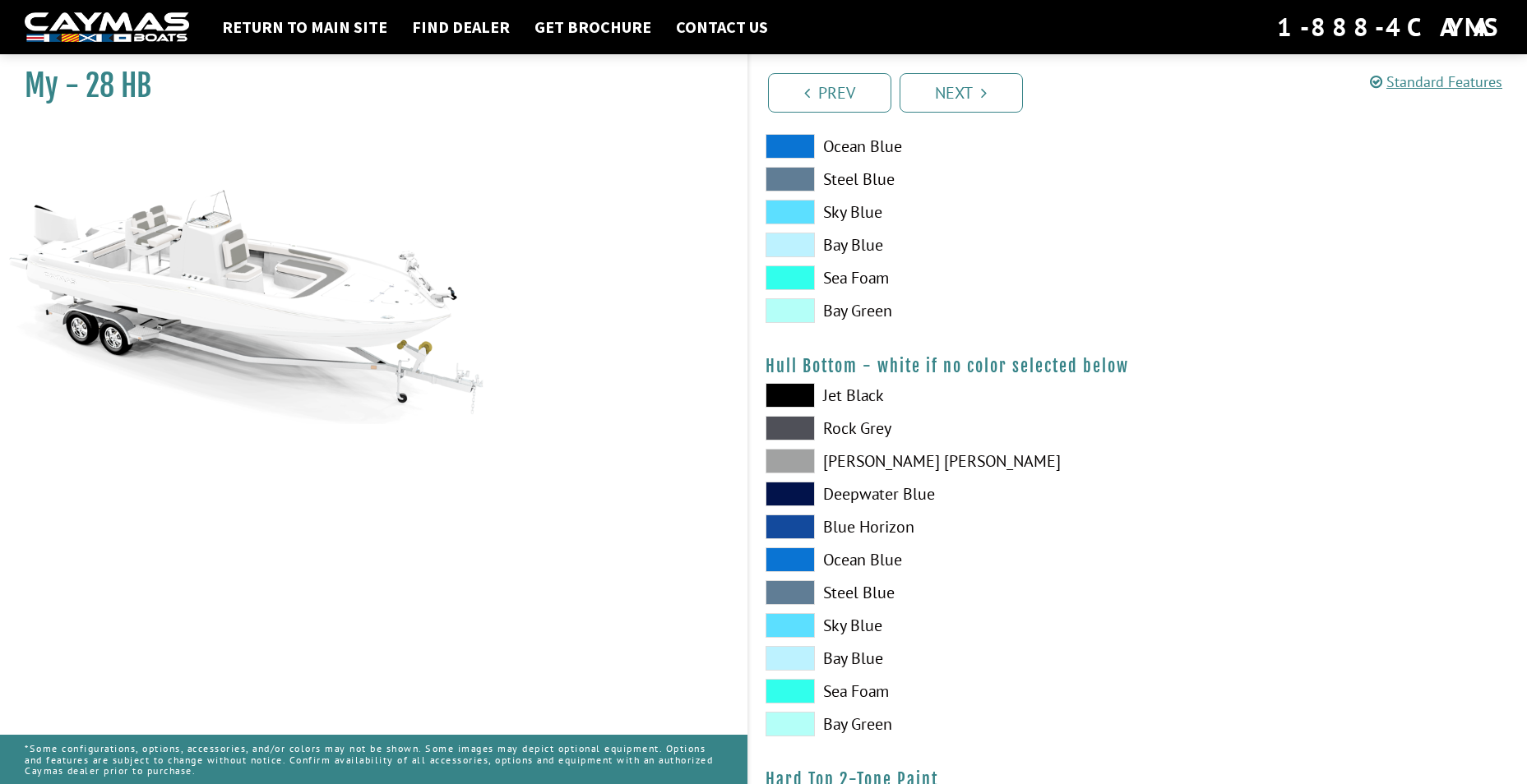
scroll to position [904, 0]
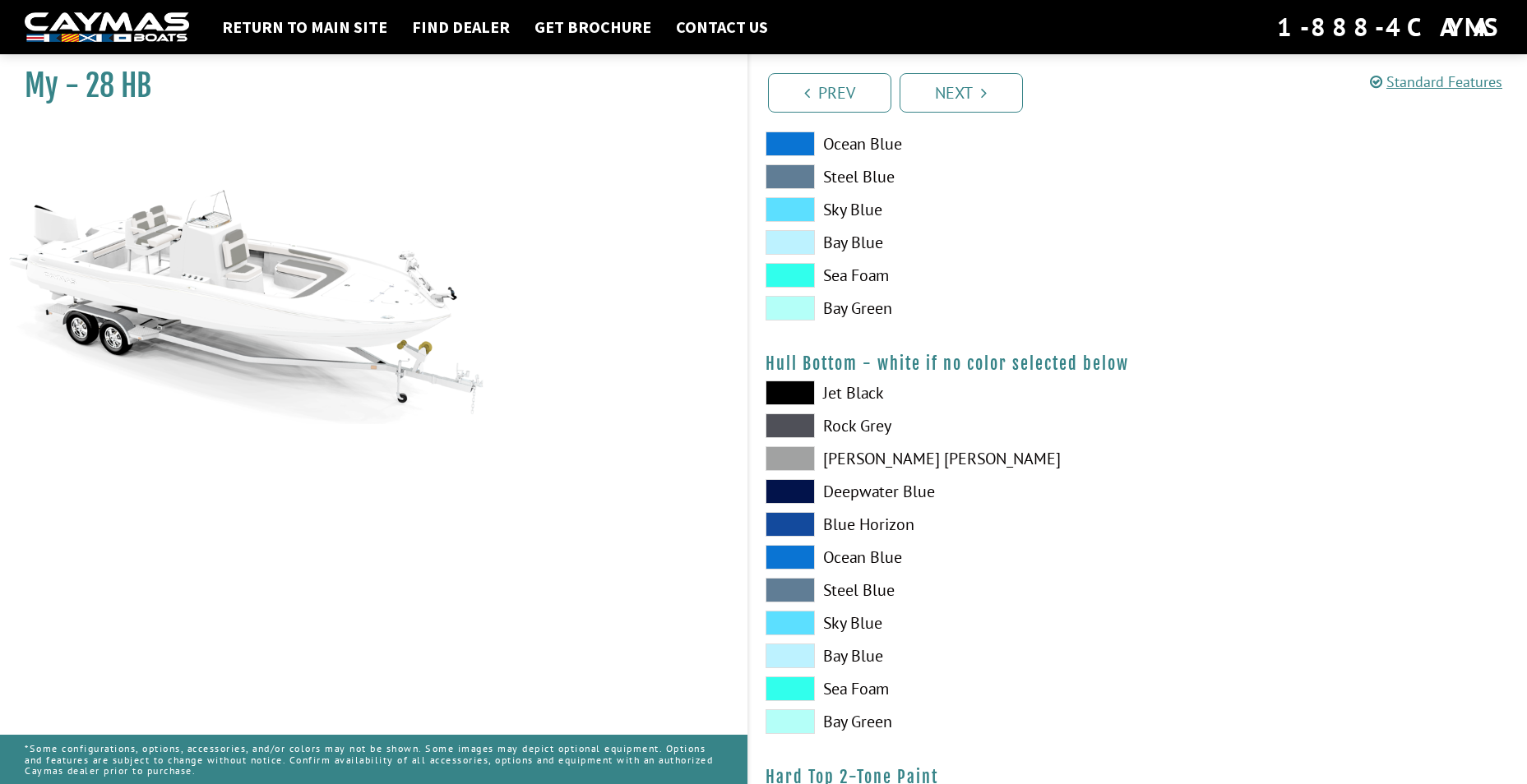
click at [807, 483] on span at bounding box center [790, 492] width 49 height 25
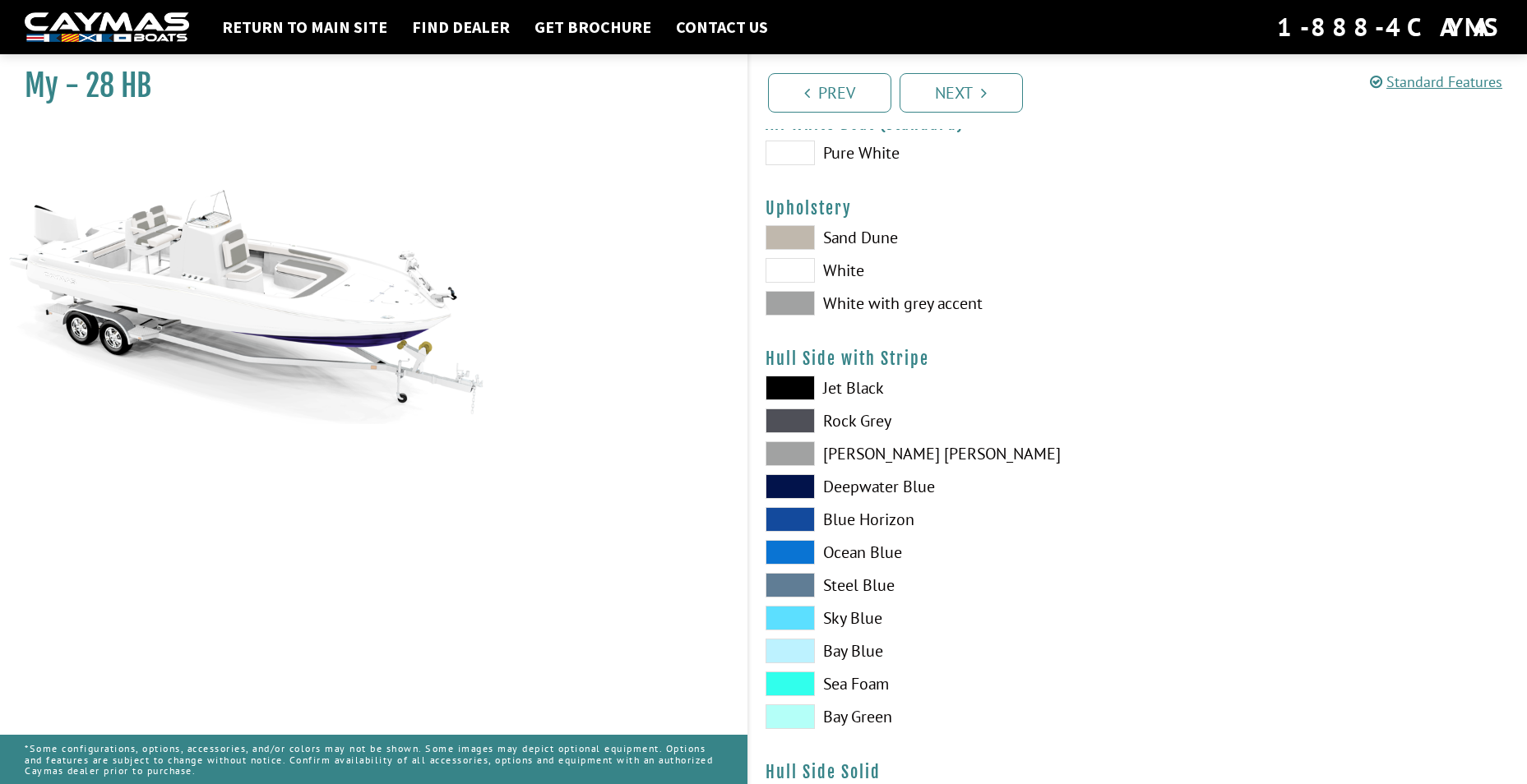
scroll to position [0, 0]
